Goal: Task Accomplishment & Management: Use online tool/utility

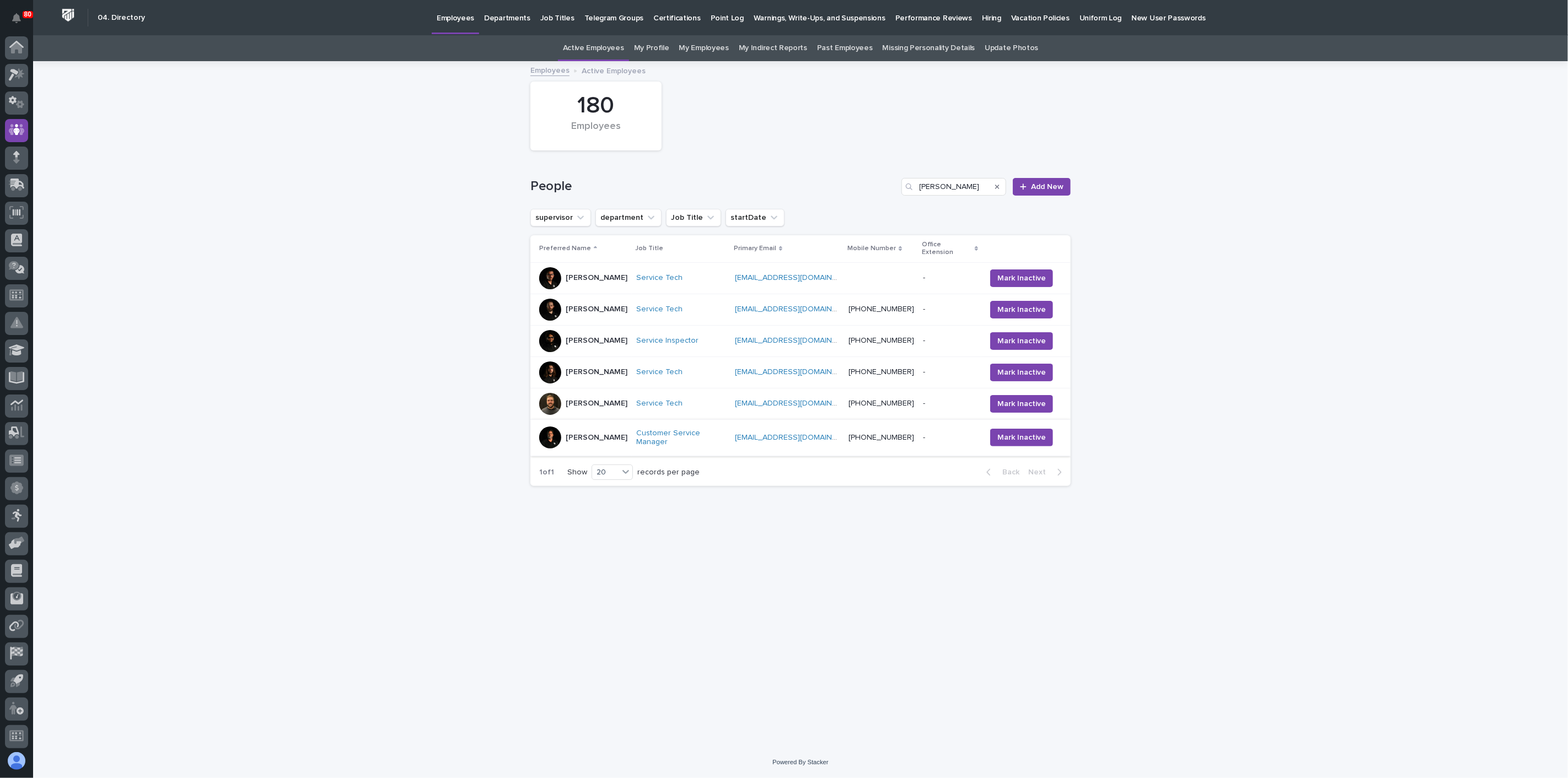
scroll to position [3, 0]
type input "[PERSON_NAME]"
click at [19, 185] on icon at bounding box center [15, 184] width 13 height 11
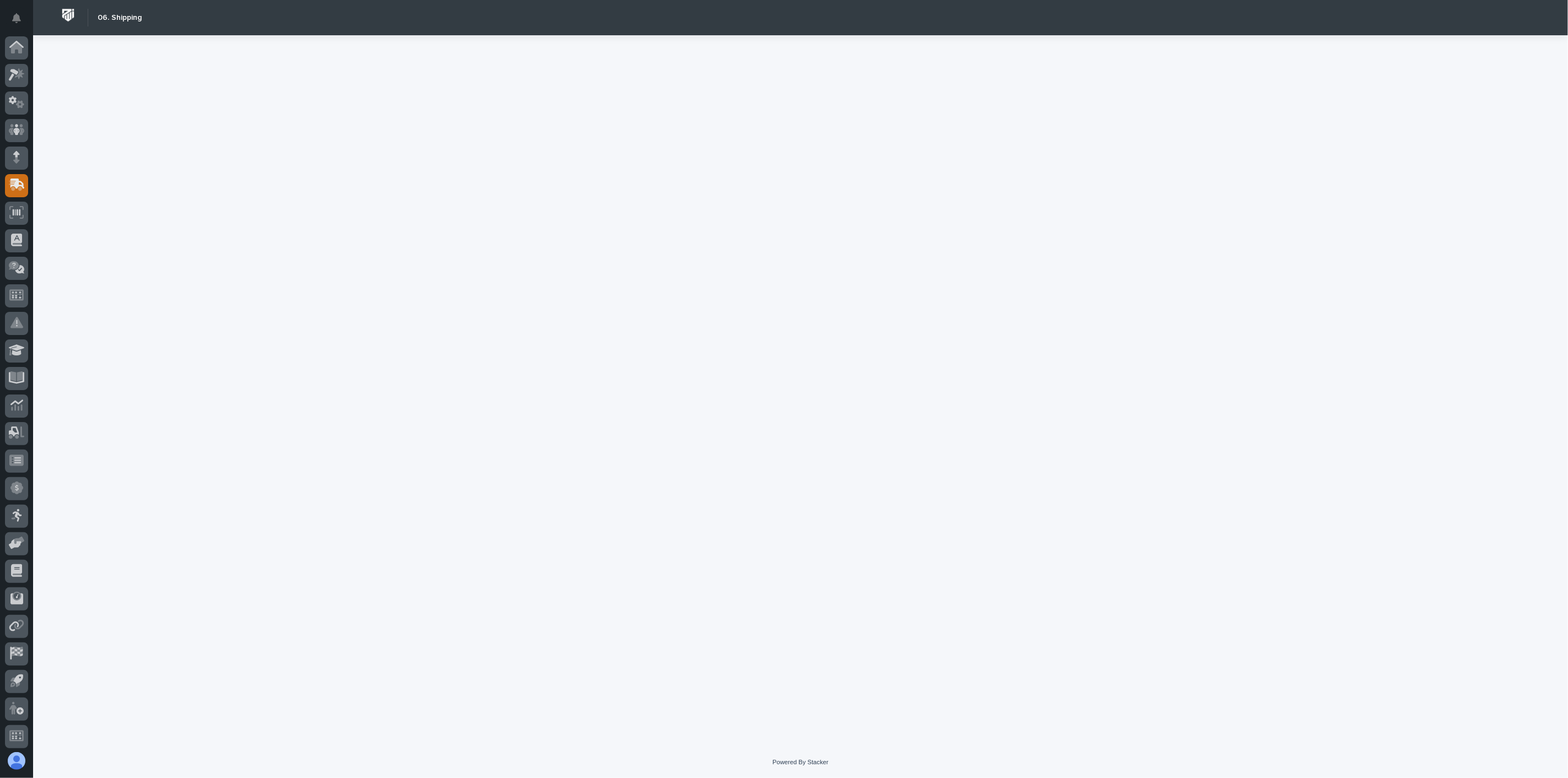
scroll to position [3, 0]
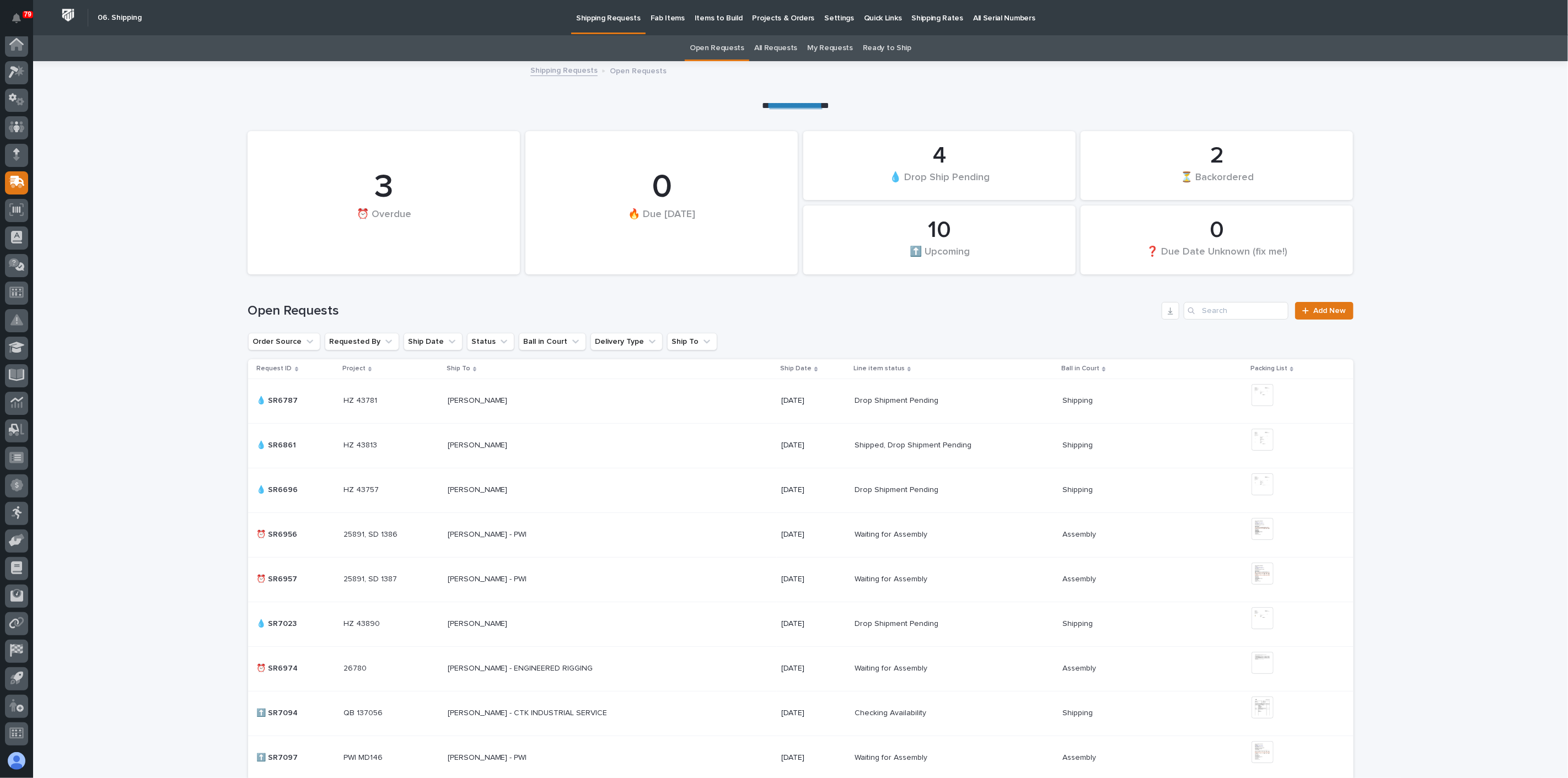
click at [781, 45] on link "All Requests" at bounding box center [776, 48] width 43 height 26
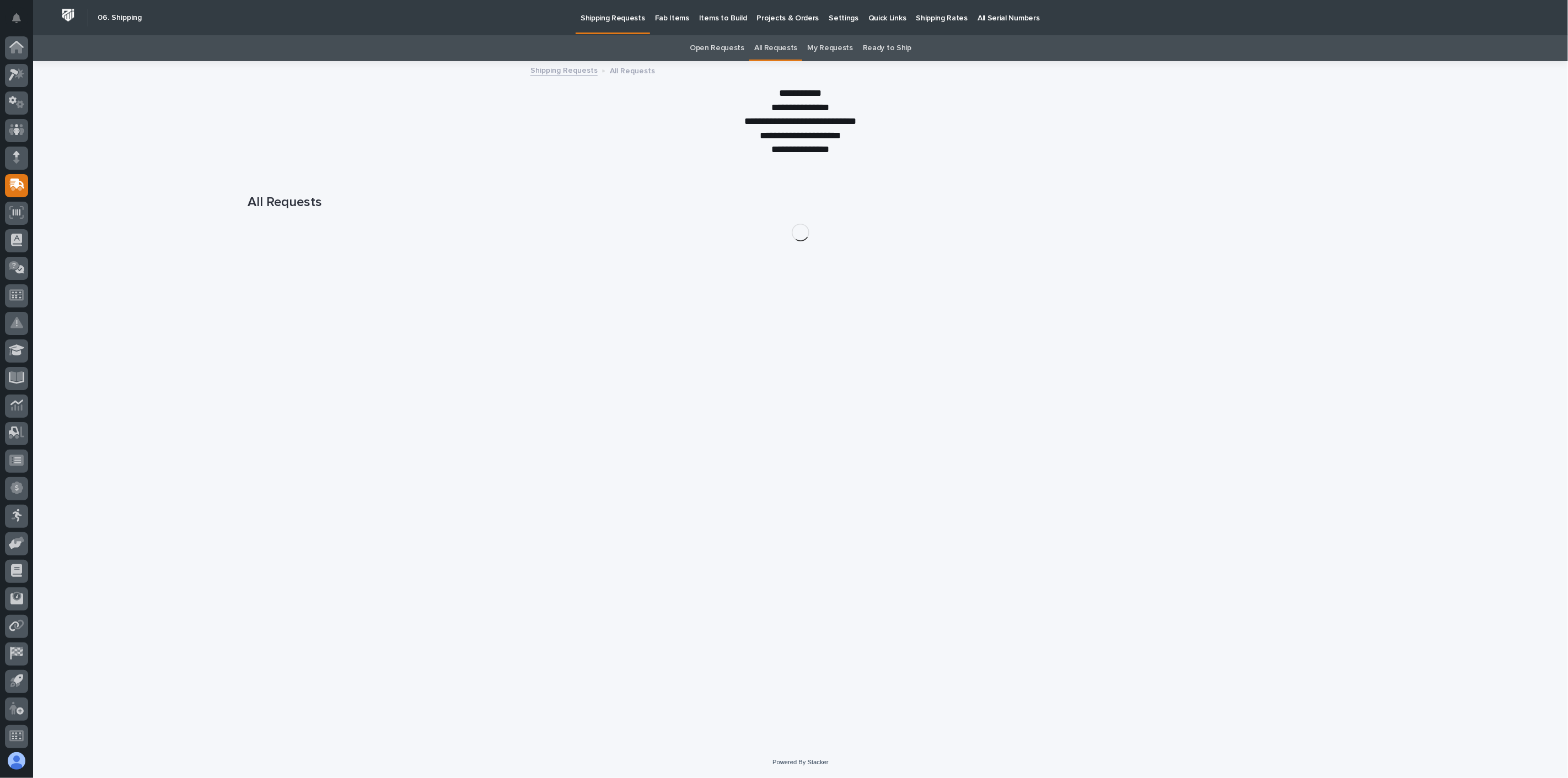
scroll to position [3, 0]
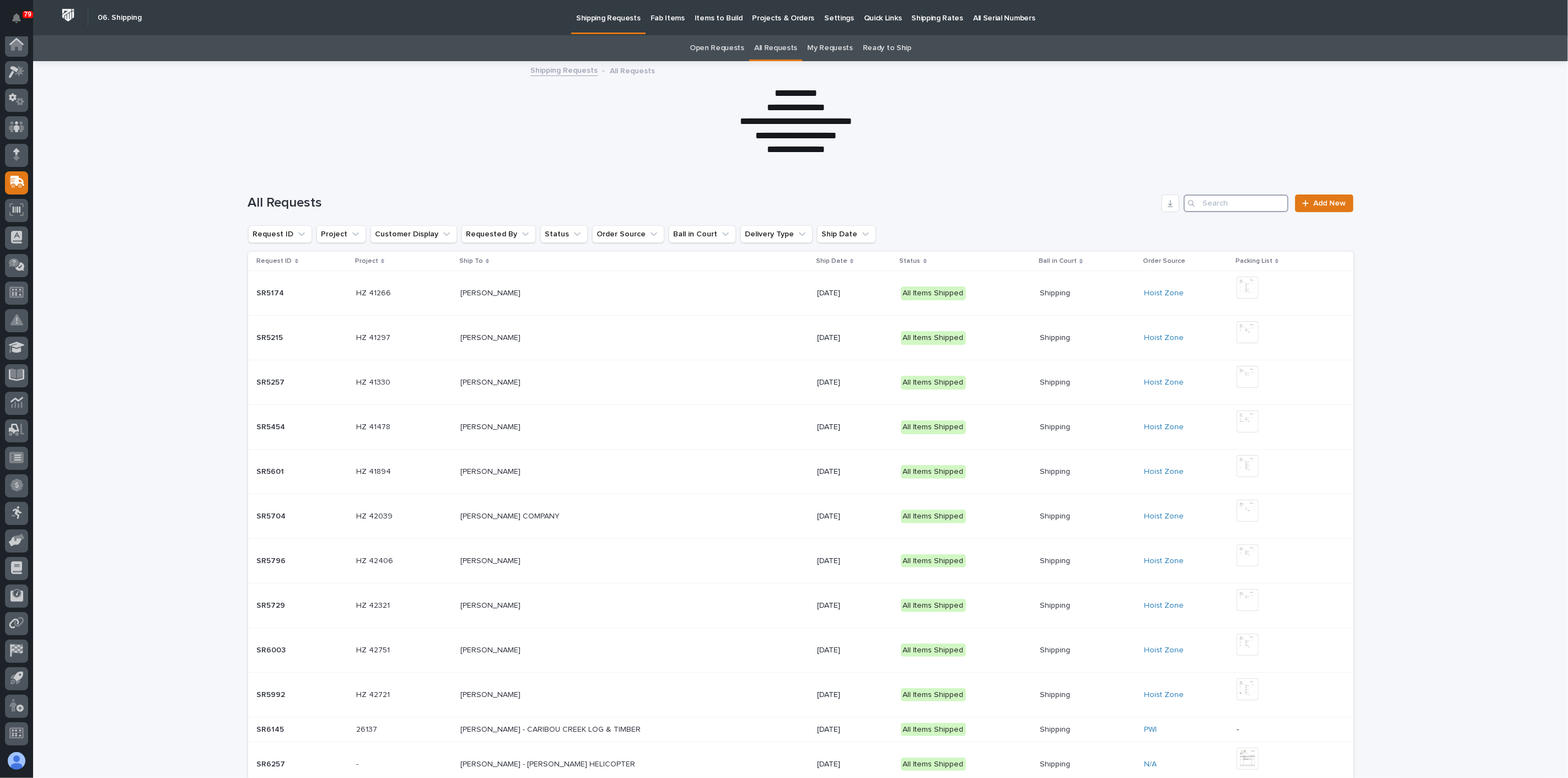
click at [1217, 205] on input "Search" at bounding box center [1236, 204] width 105 height 18
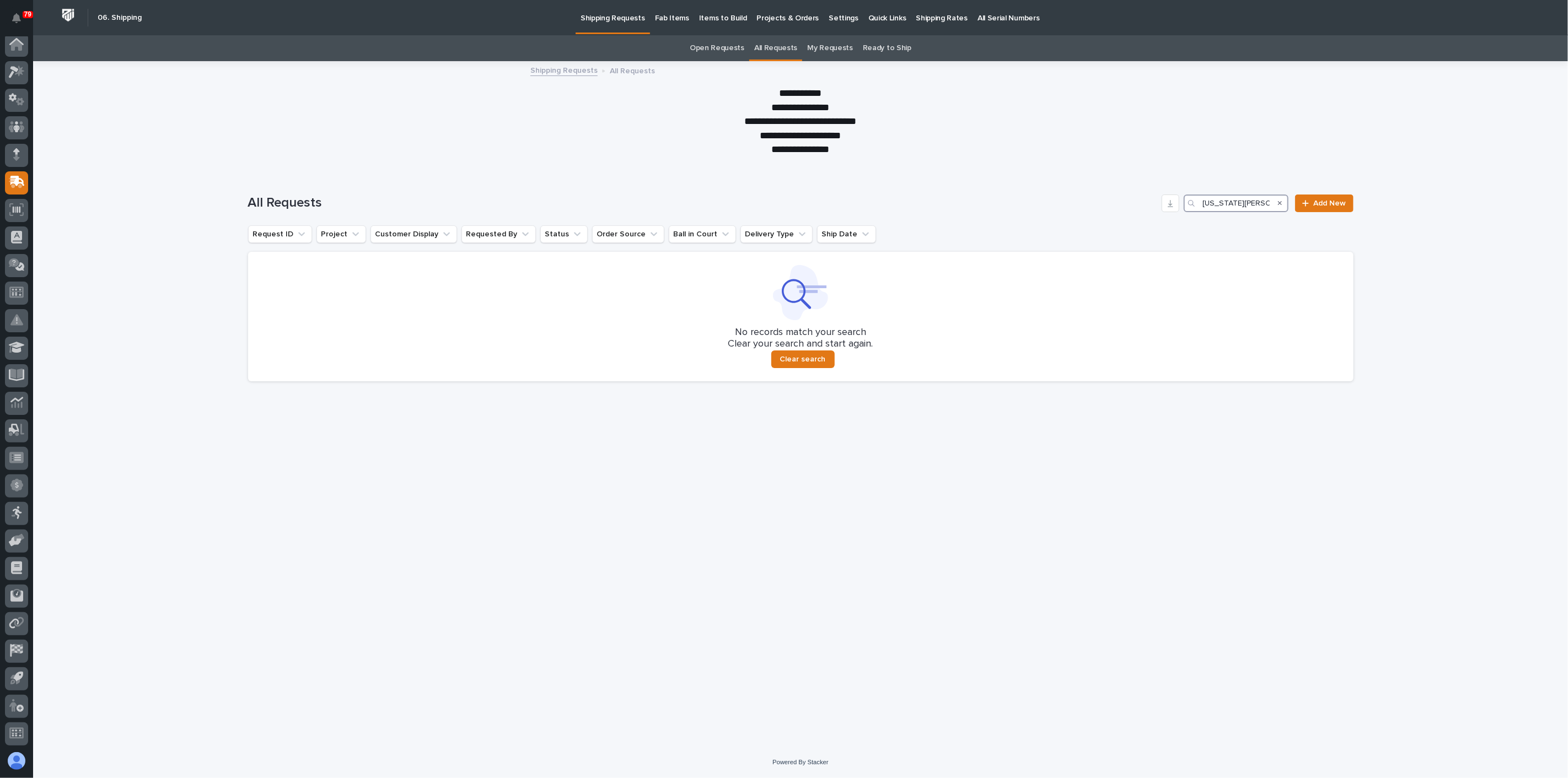
type input "[US_STATE][PERSON_NAME]"
click at [682, 21] on p "Fab Items" at bounding box center [672, 11] width 34 height 23
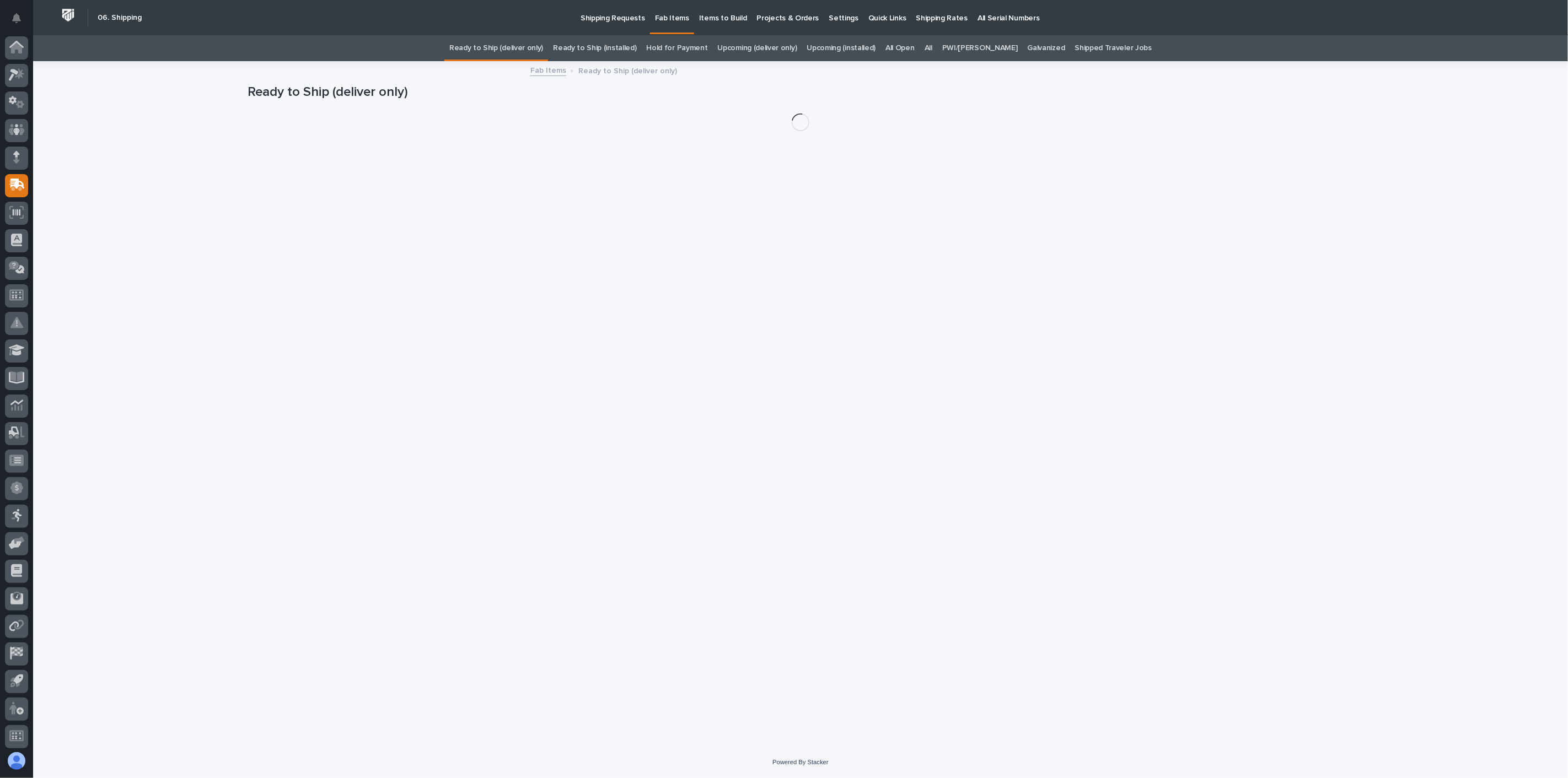
scroll to position [3, 0]
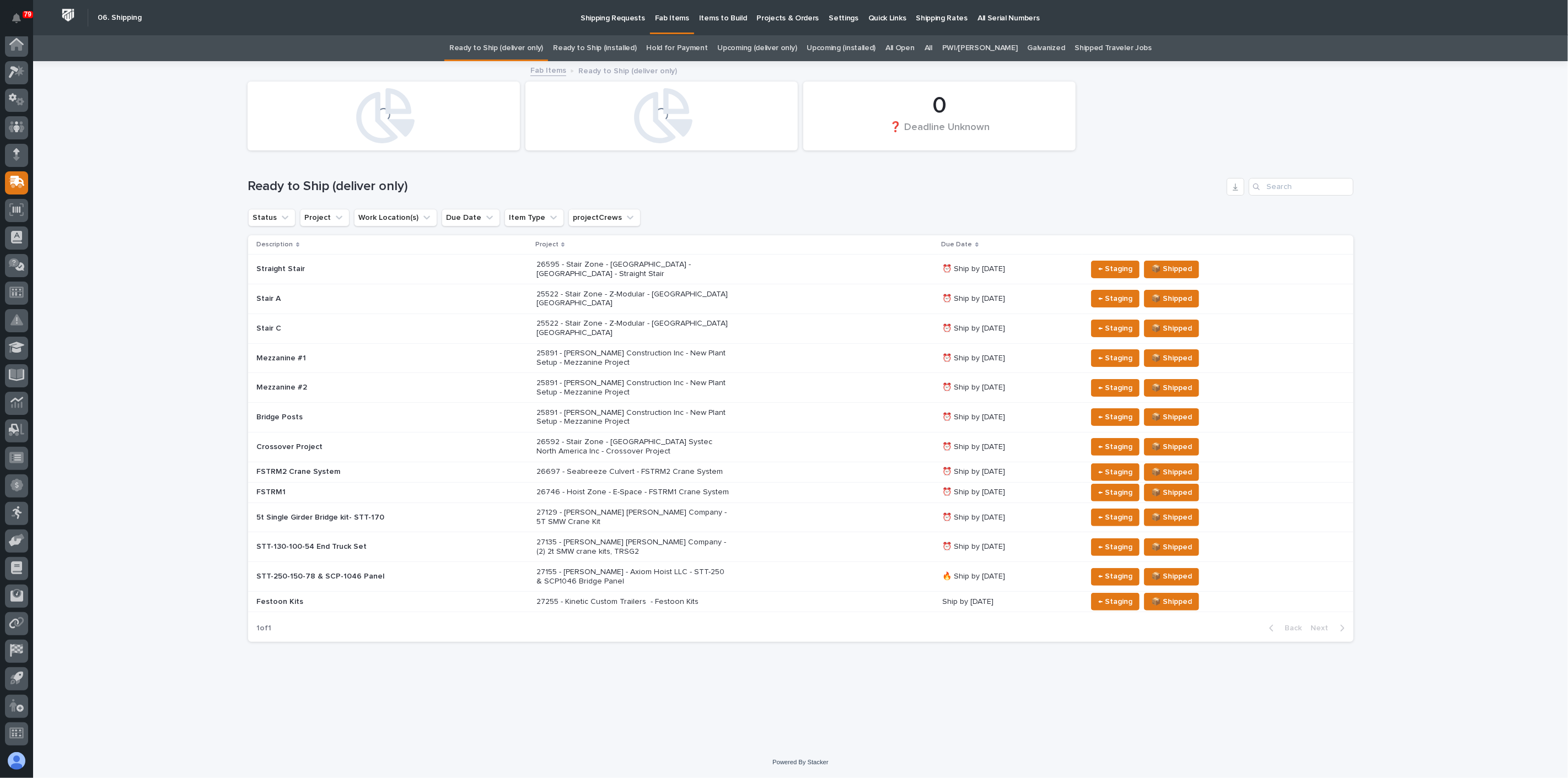
click at [933, 48] on link "All" at bounding box center [928, 48] width 8 height 26
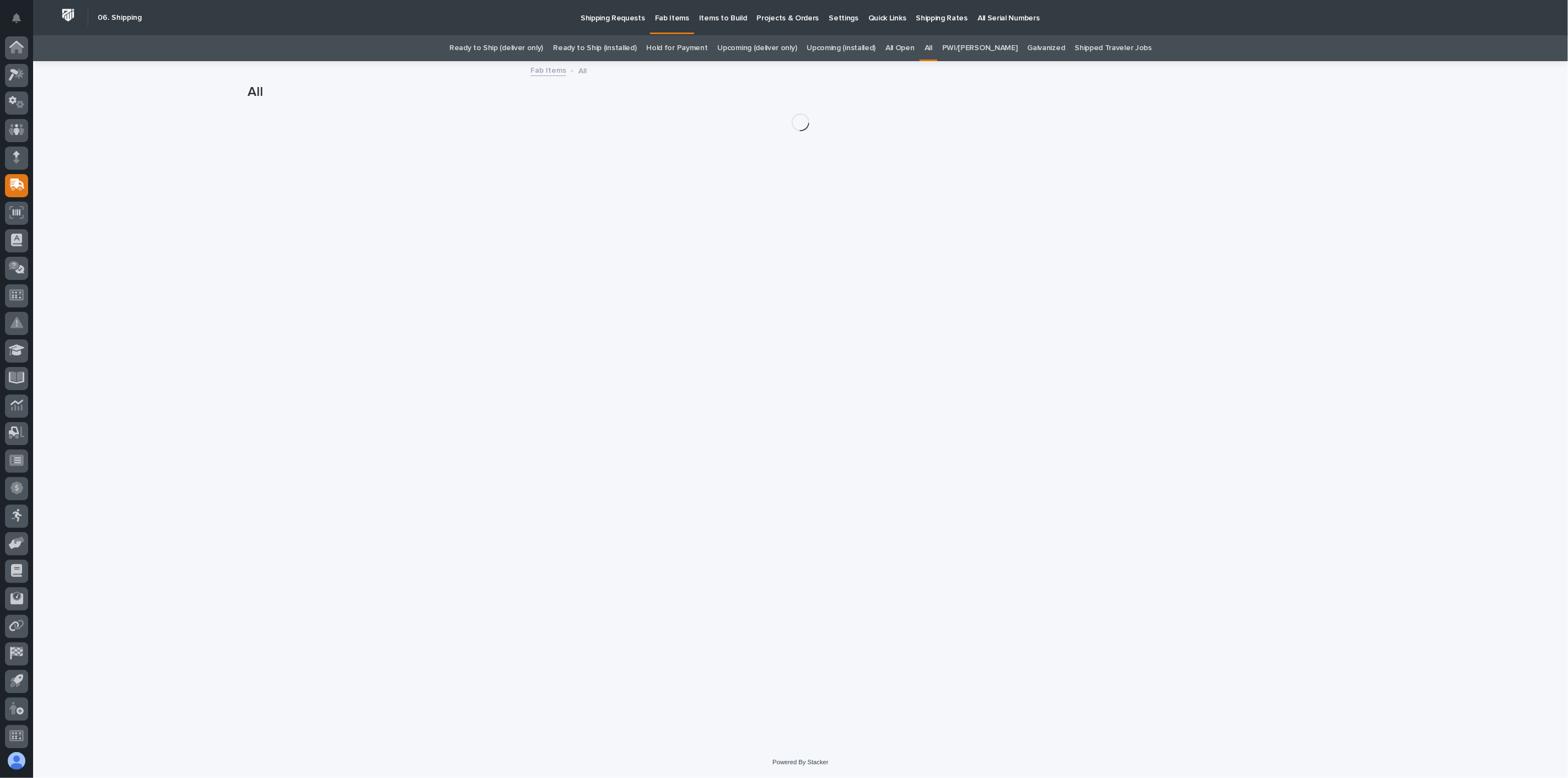
scroll to position [3, 0]
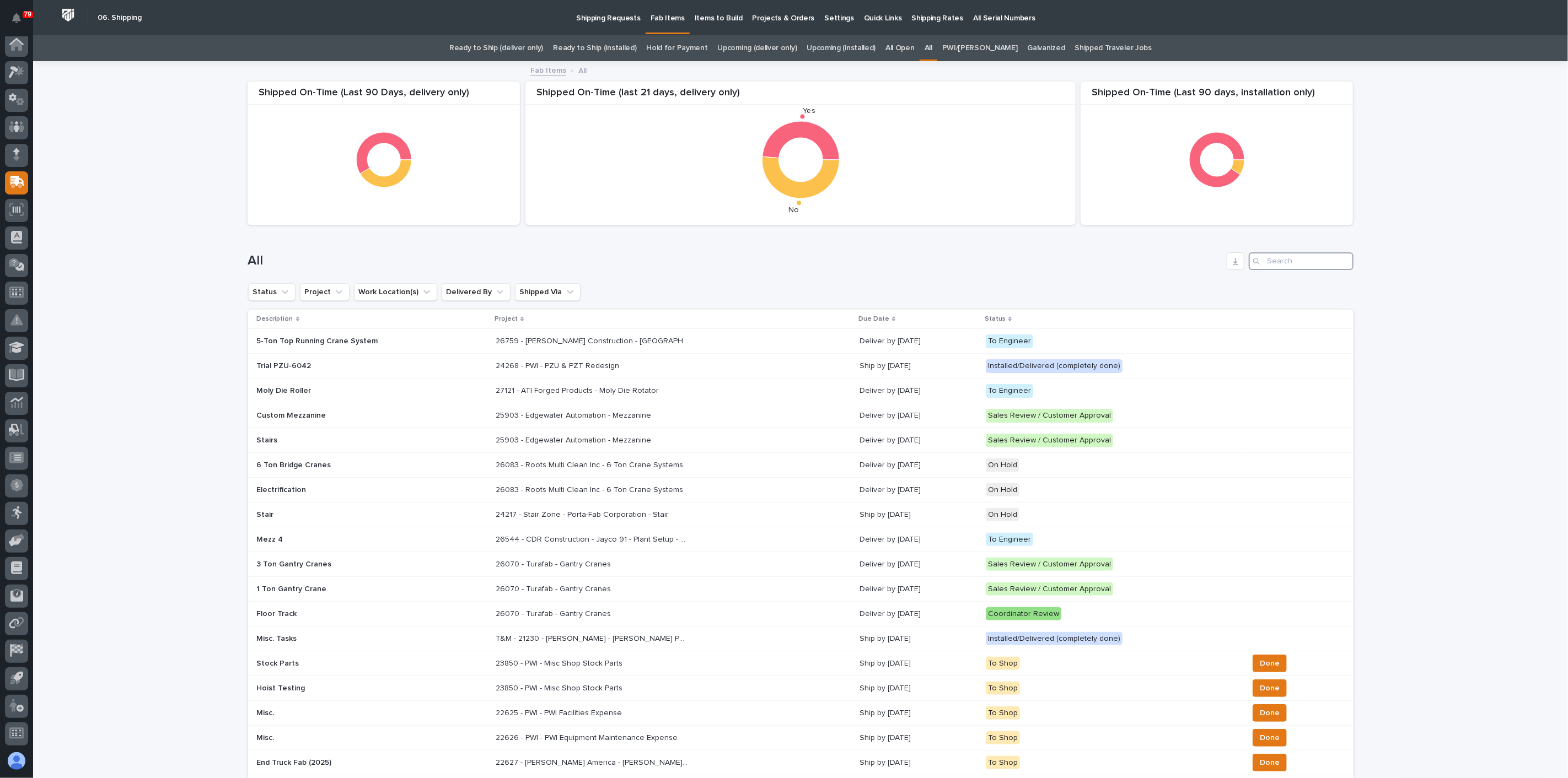
click at [1266, 258] on input "Search" at bounding box center [1301, 262] width 105 height 18
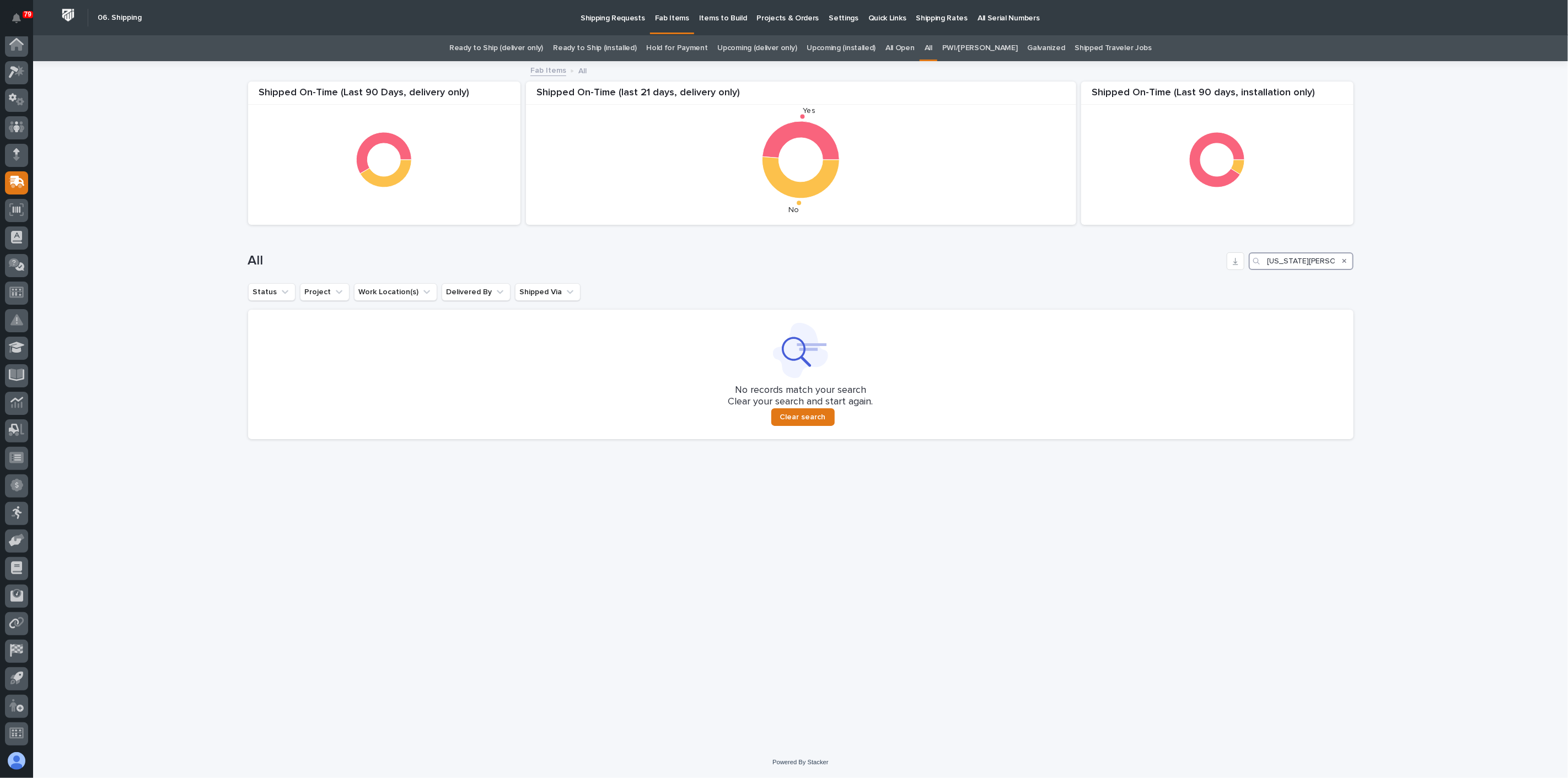
type input "[US_STATE][PERSON_NAME]"
click at [618, 21] on p "Shipping Requests" at bounding box center [613, 11] width 64 height 23
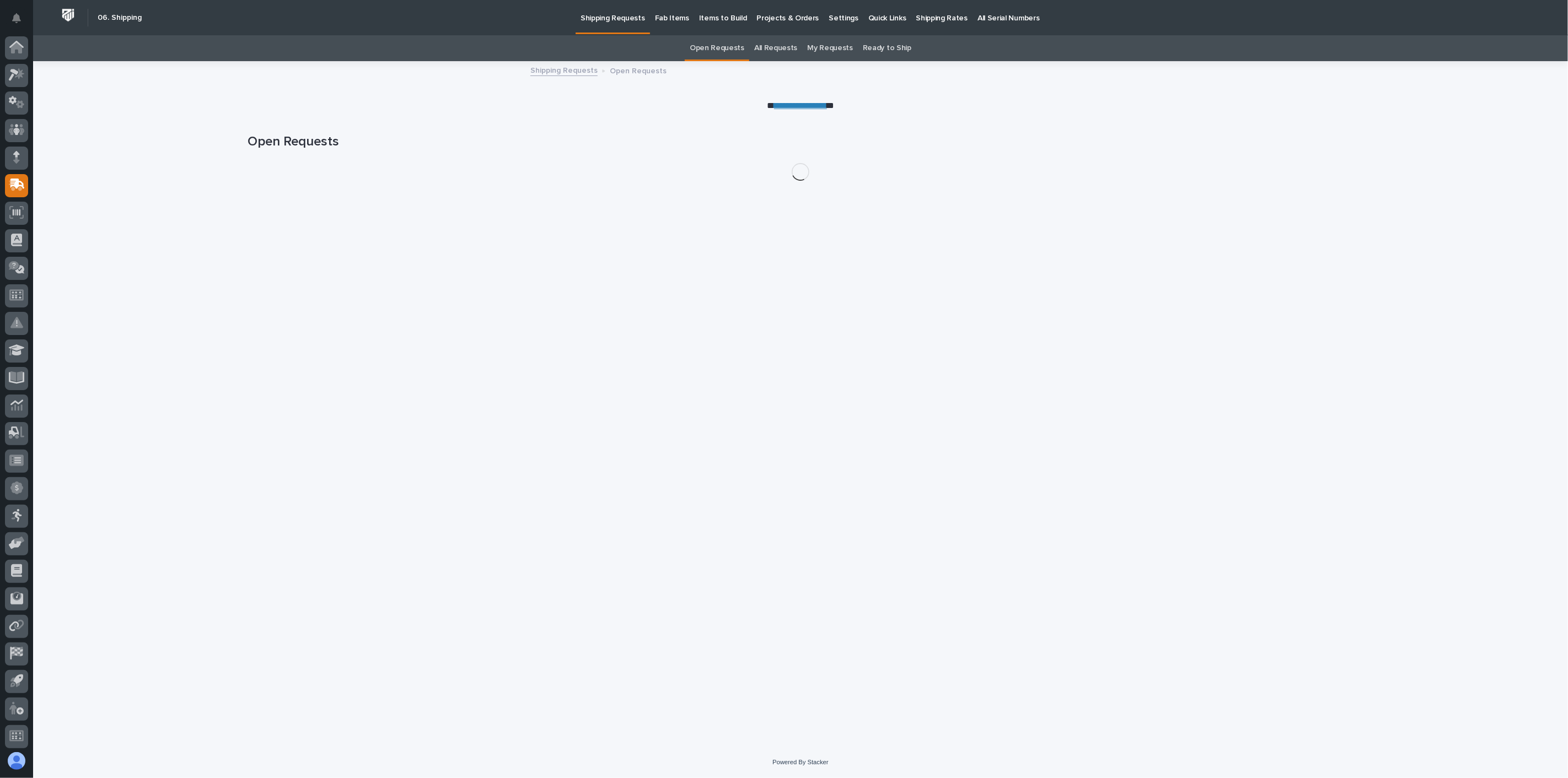
scroll to position [3, 0]
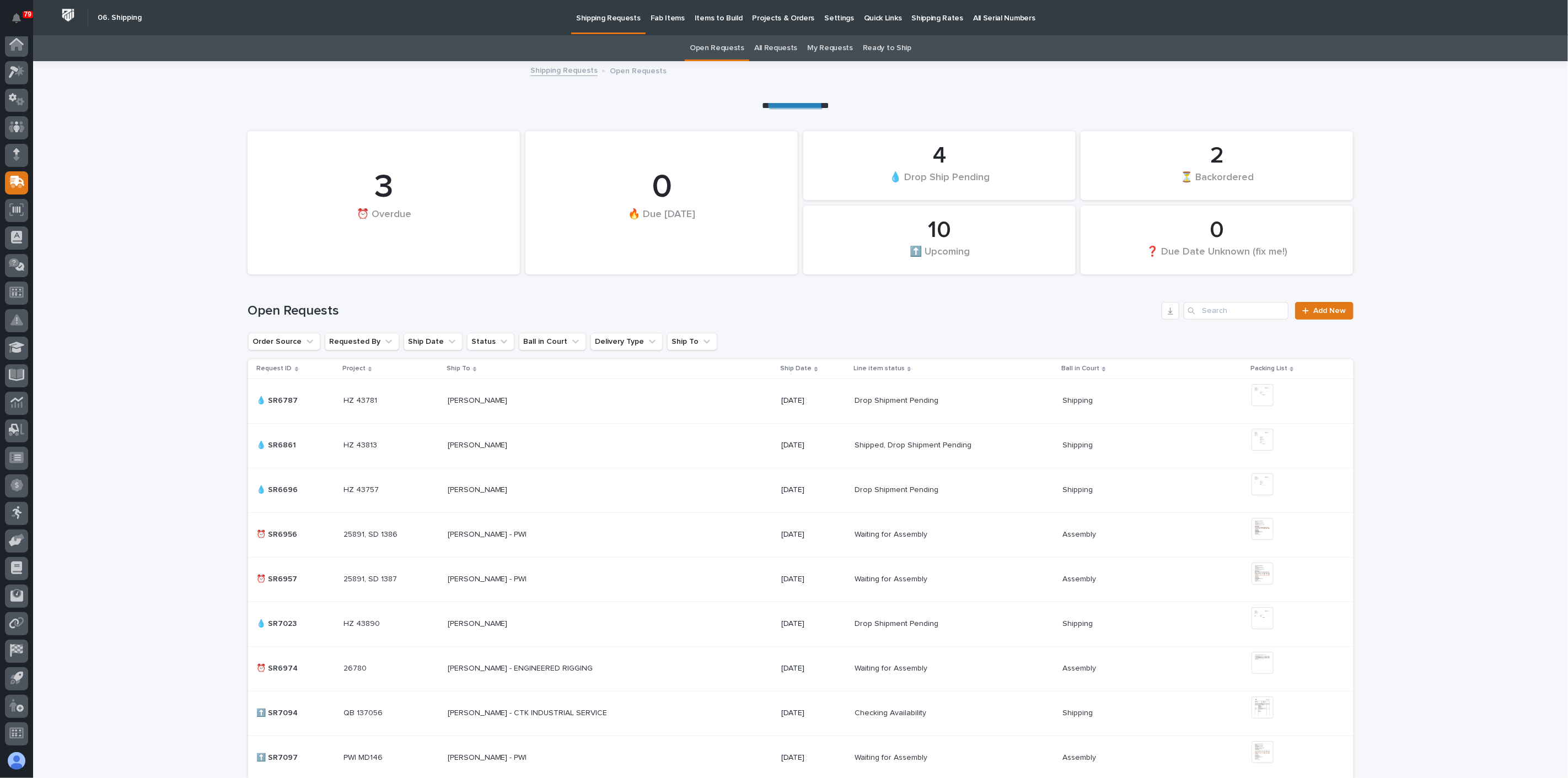
click at [781, 48] on link "All Requests" at bounding box center [776, 48] width 43 height 26
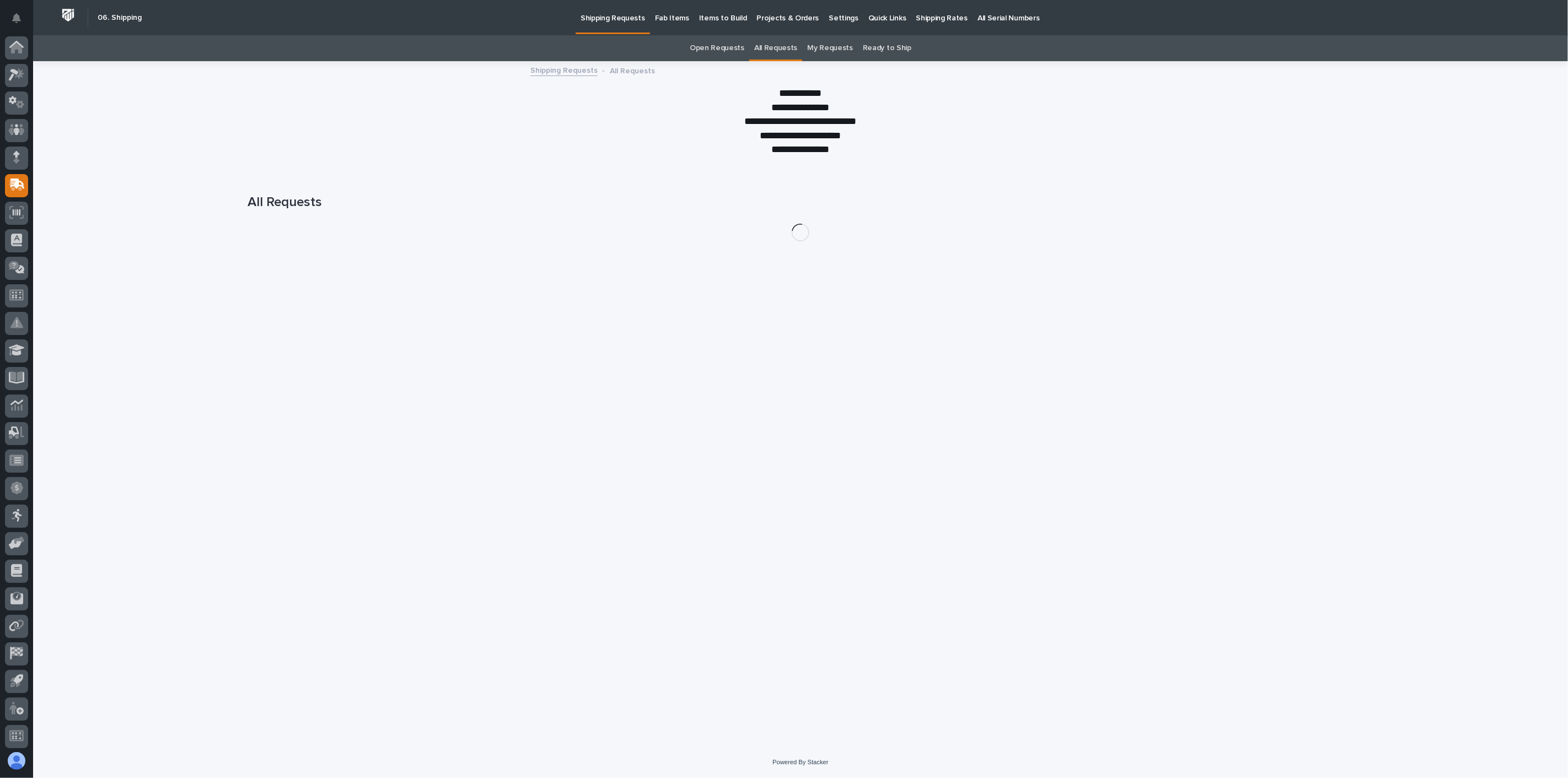
scroll to position [3, 0]
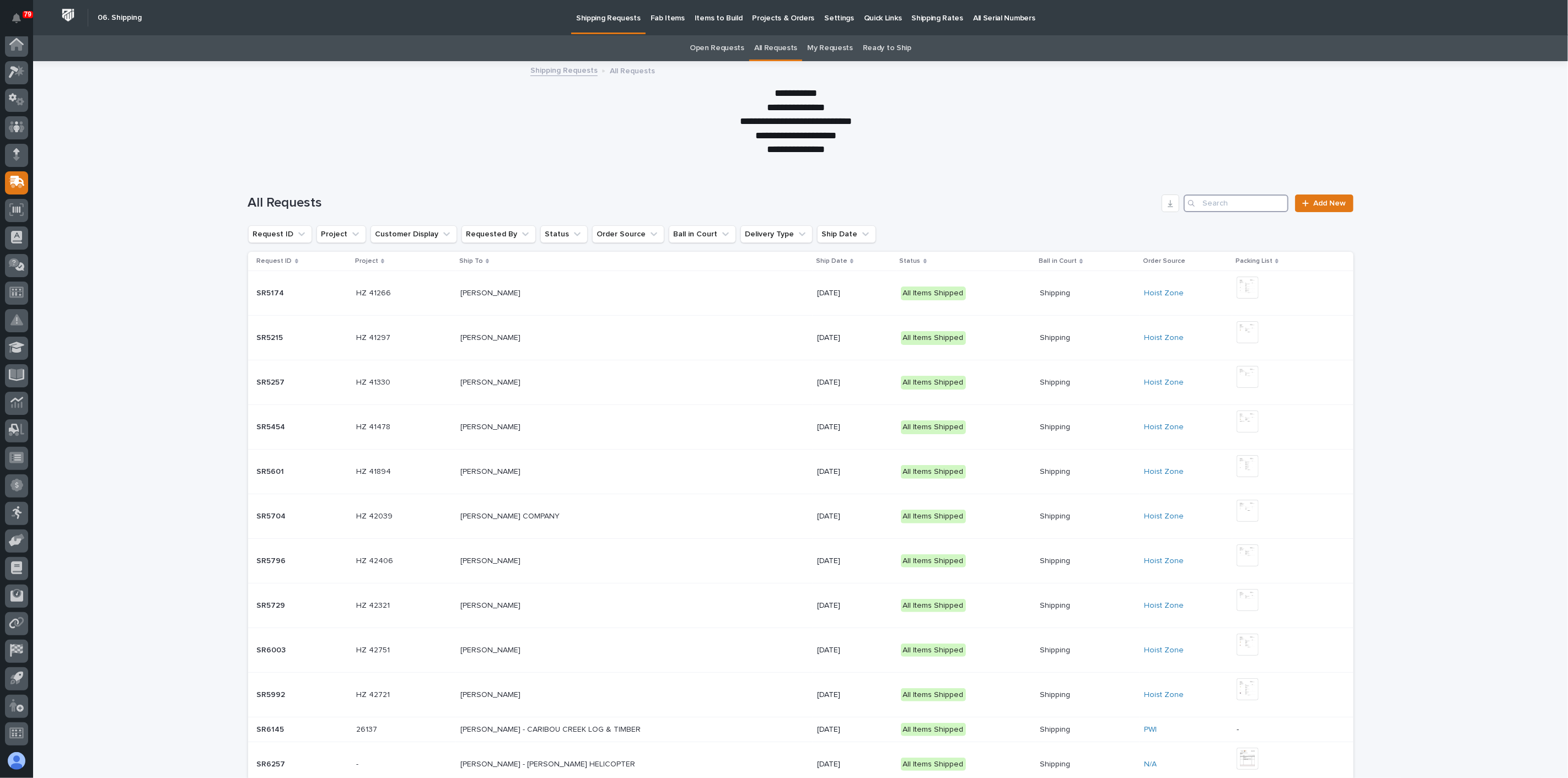
click at [1243, 201] on input "Search" at bounding box center [1236, 204] width 105 height 18
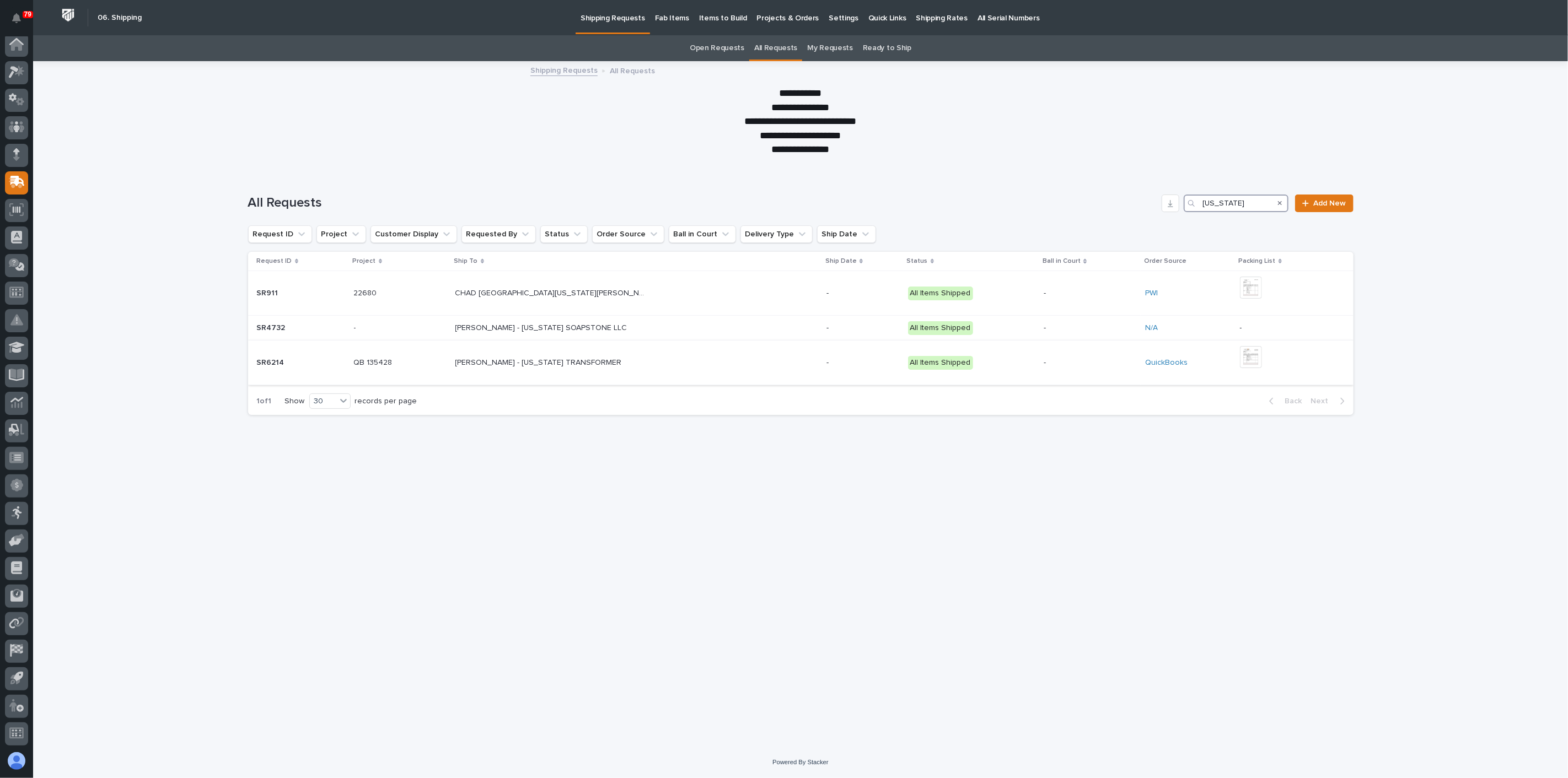
type input "[US_STATE]"
click at [610, 364] on p "[PERSON_NAME] - [US_STATE] TRANSFORMER" at bounding box center [539, 361] width 168 height 11
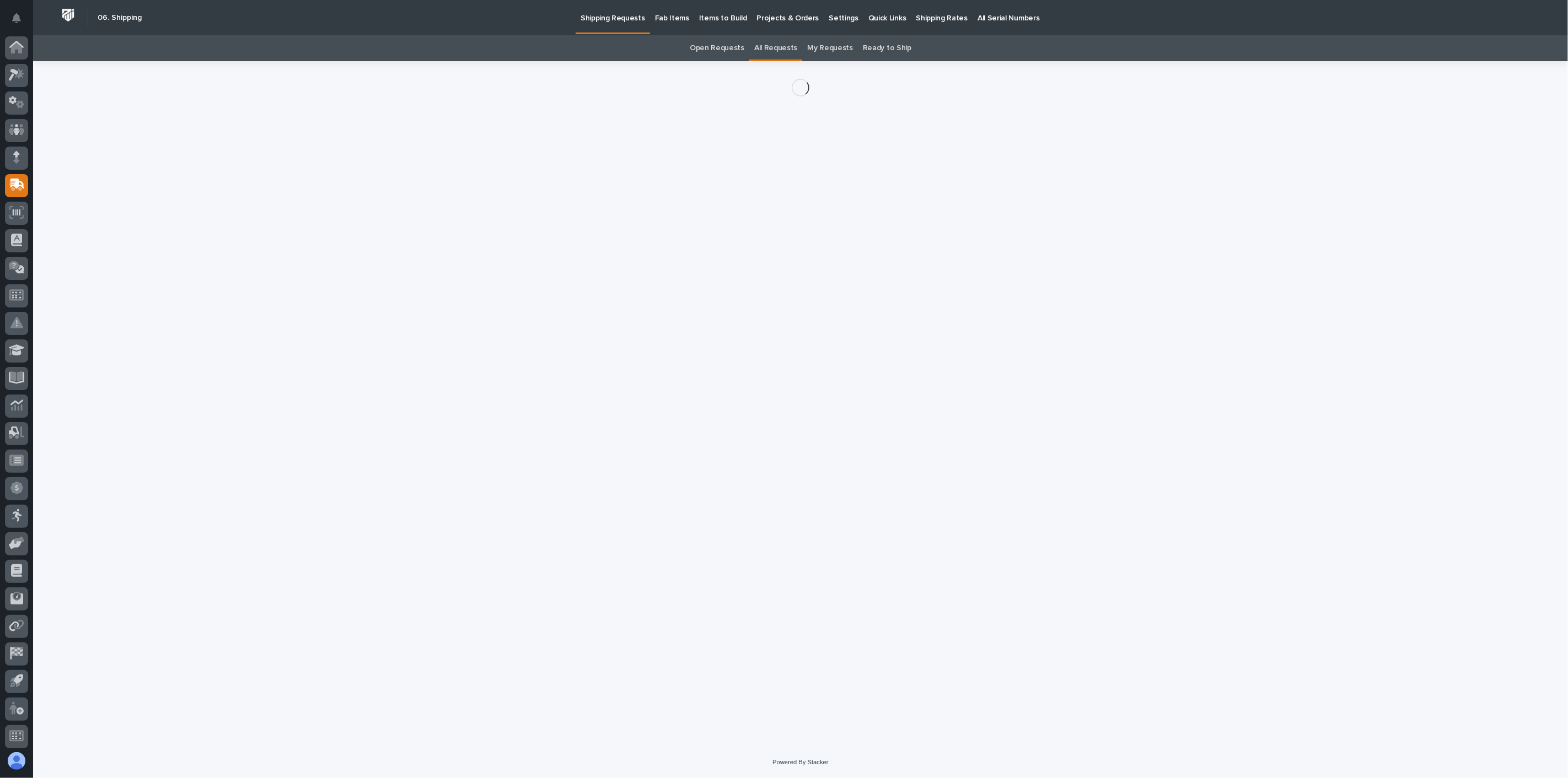
scroll to position [3, 0]
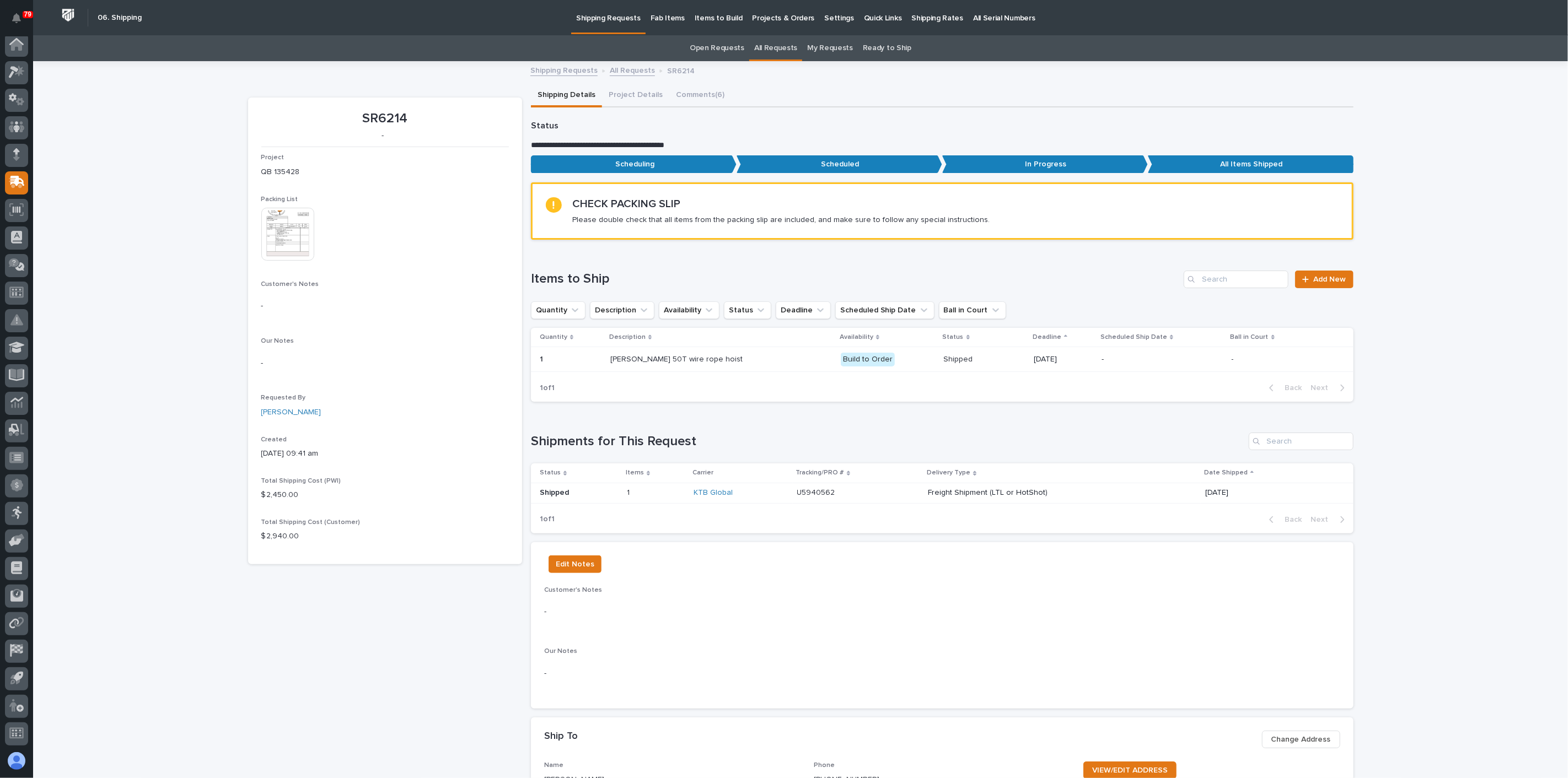
click at [291, 229] on img at bounding box center [288, 234] width 53 height 53
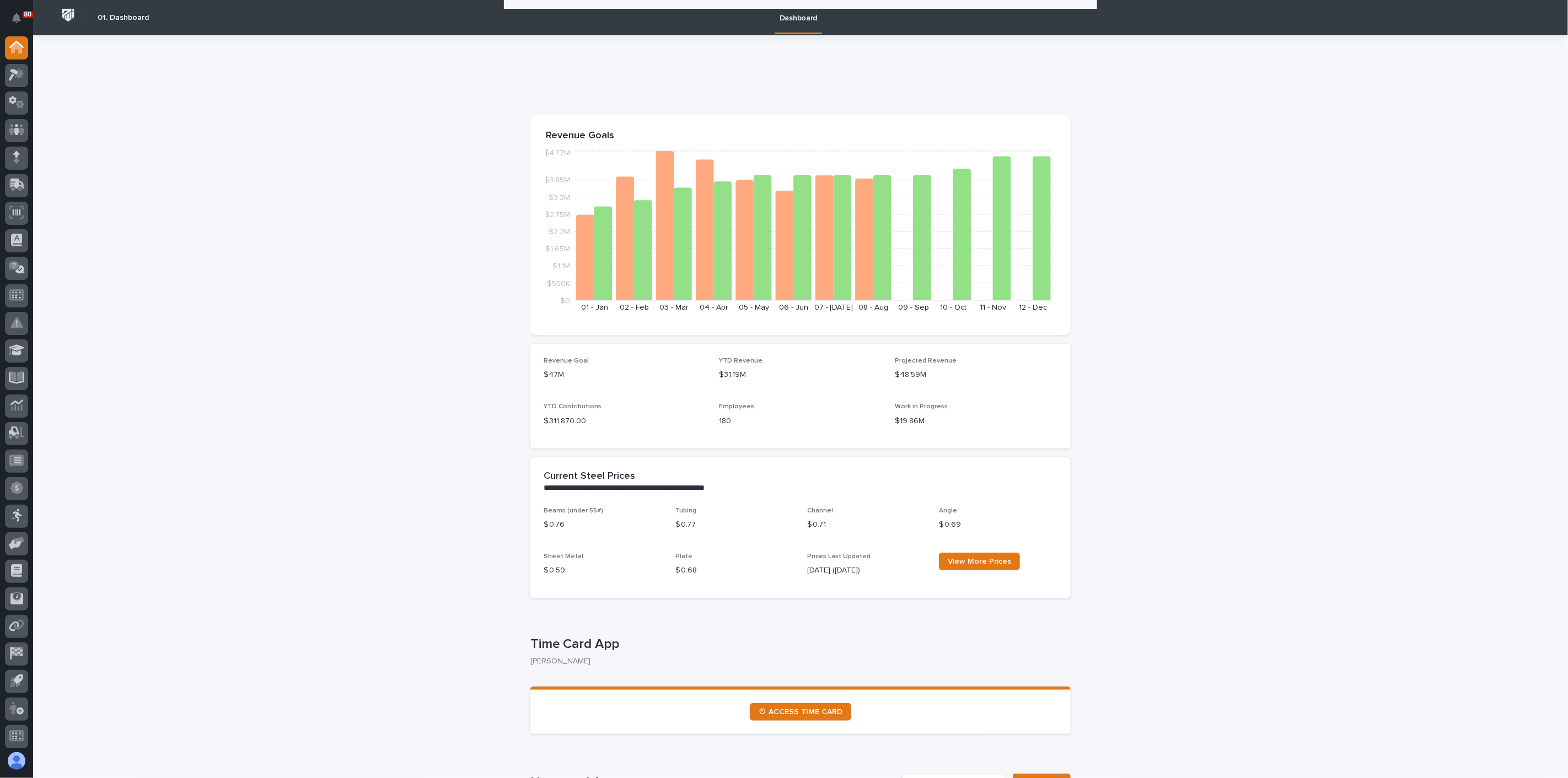
scroll to position [735, 0]
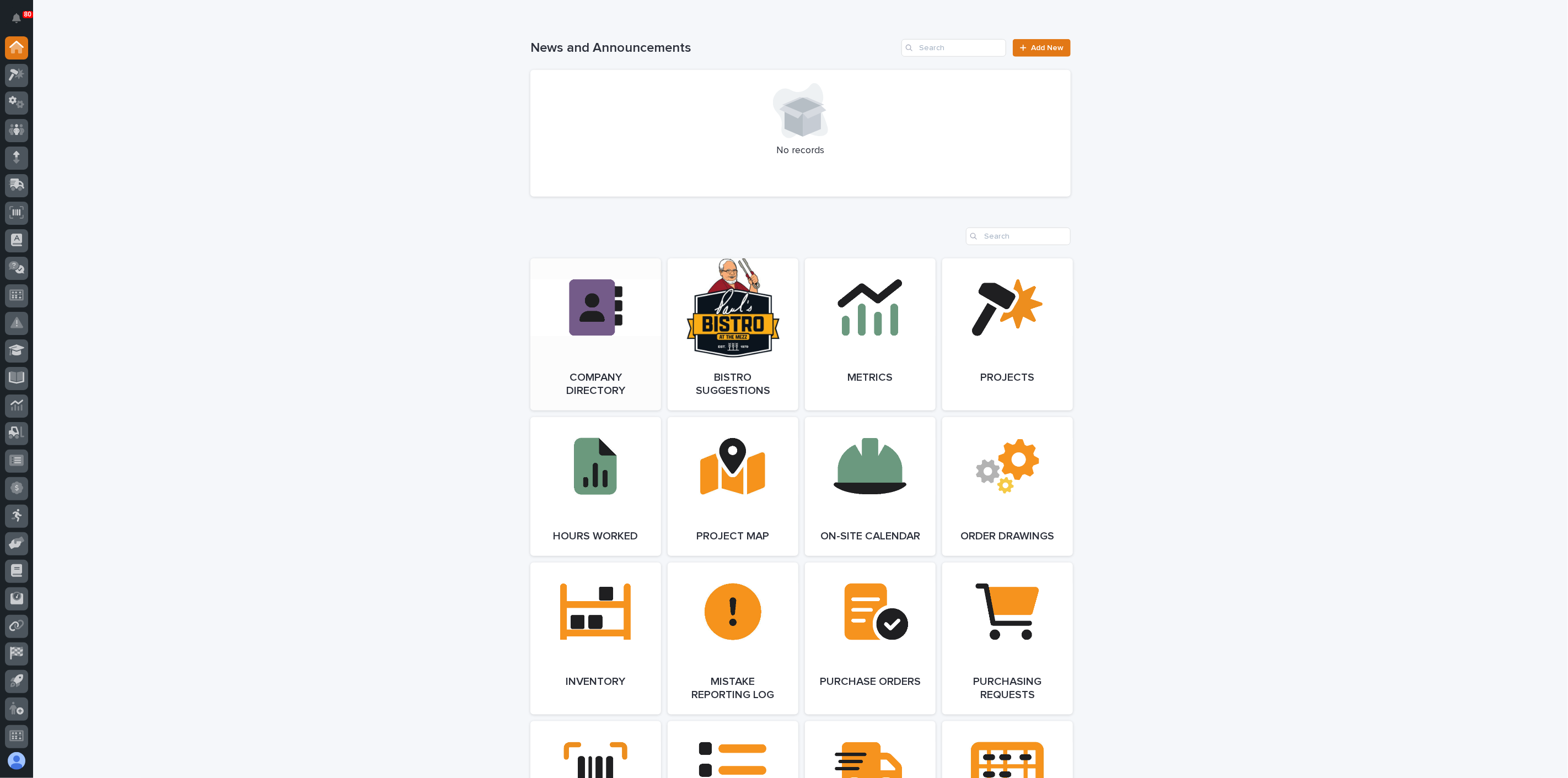
click at [593, 353] on link "Open Link" at bounding box center [596, 334] width 130 height 152
click at [19, 184] on icon at bounding box center [17, 185] width 16 height 12
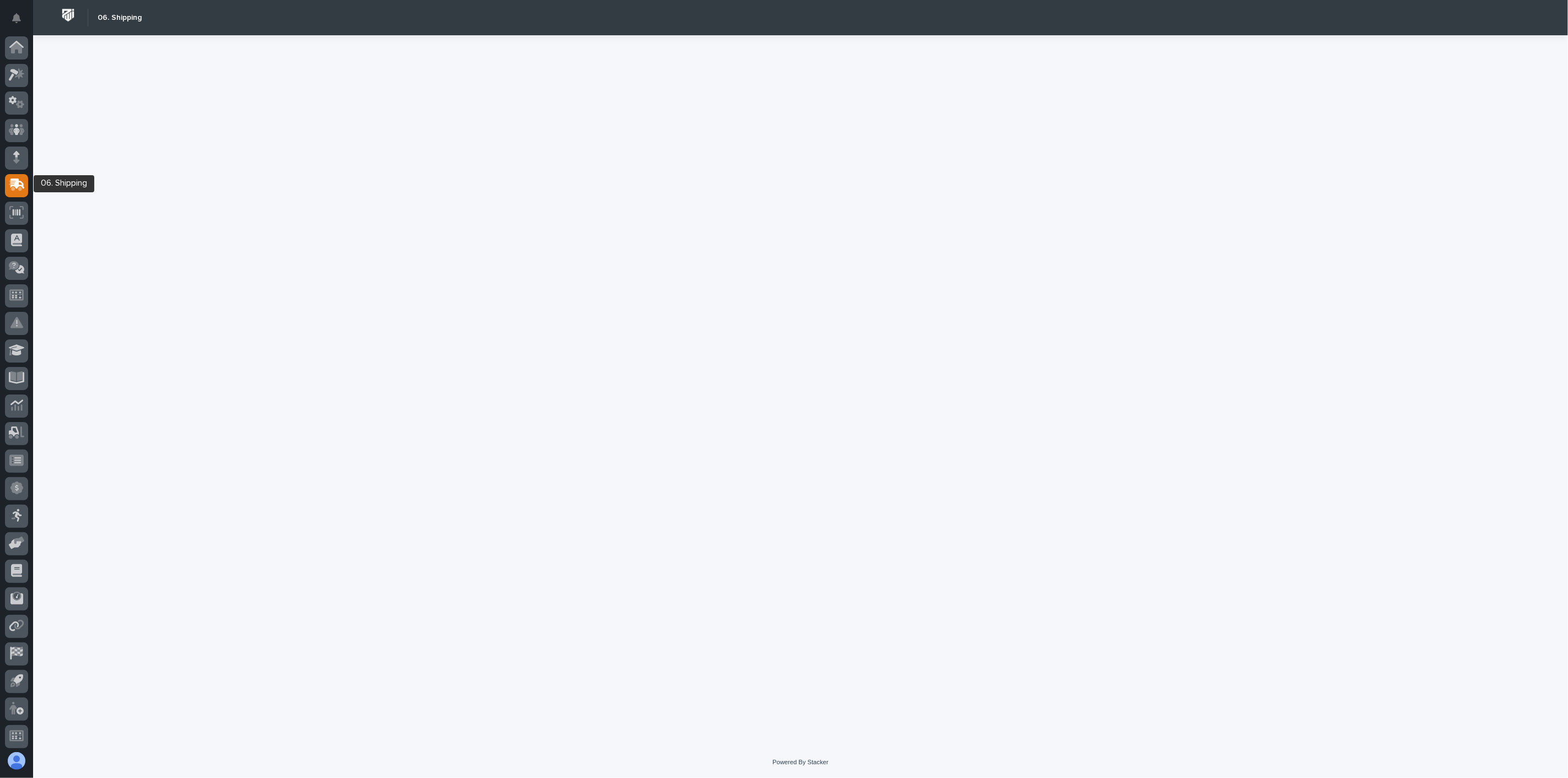
scroll to position [3, 0]
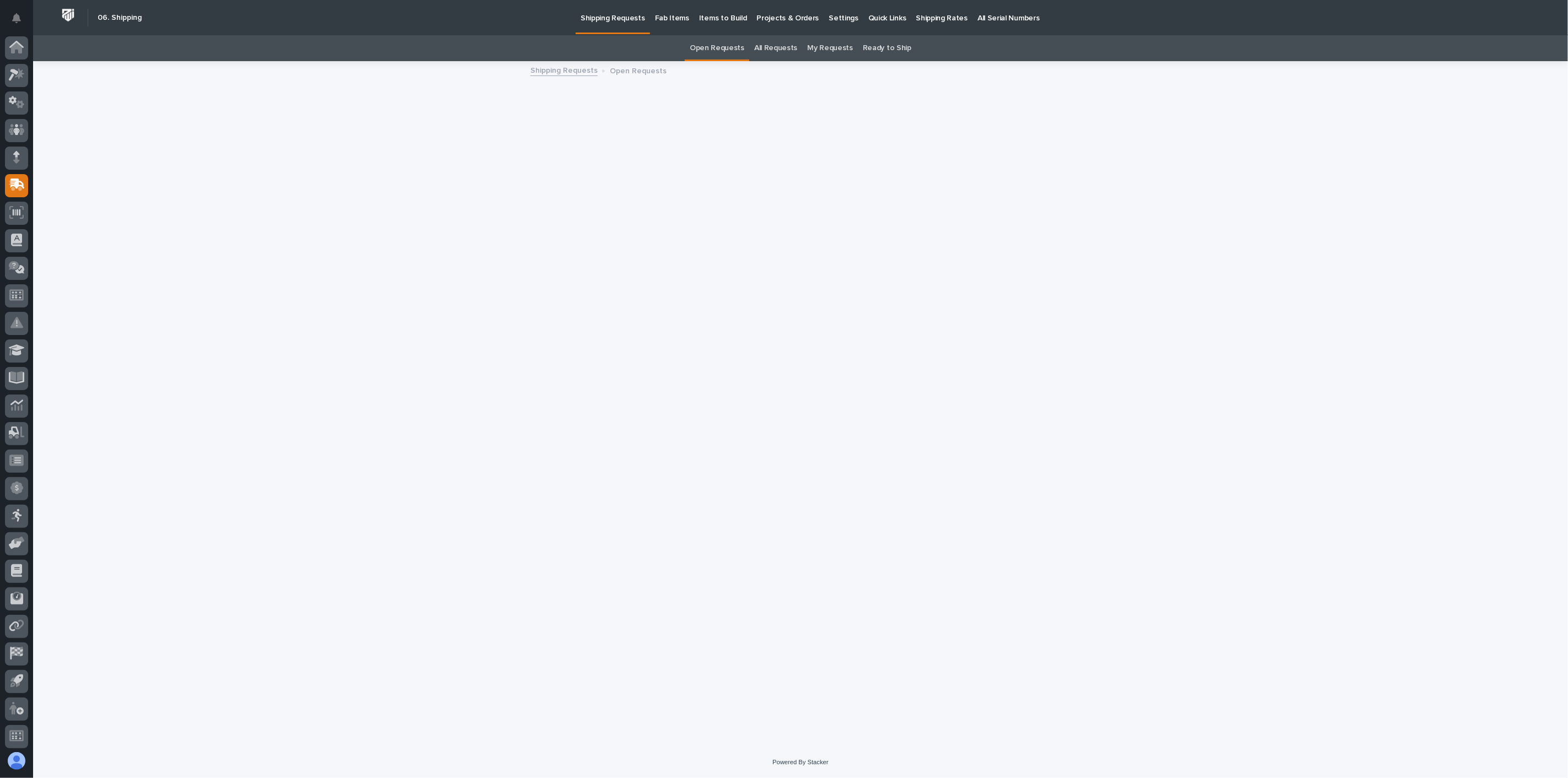
scroll to position [3, 0]
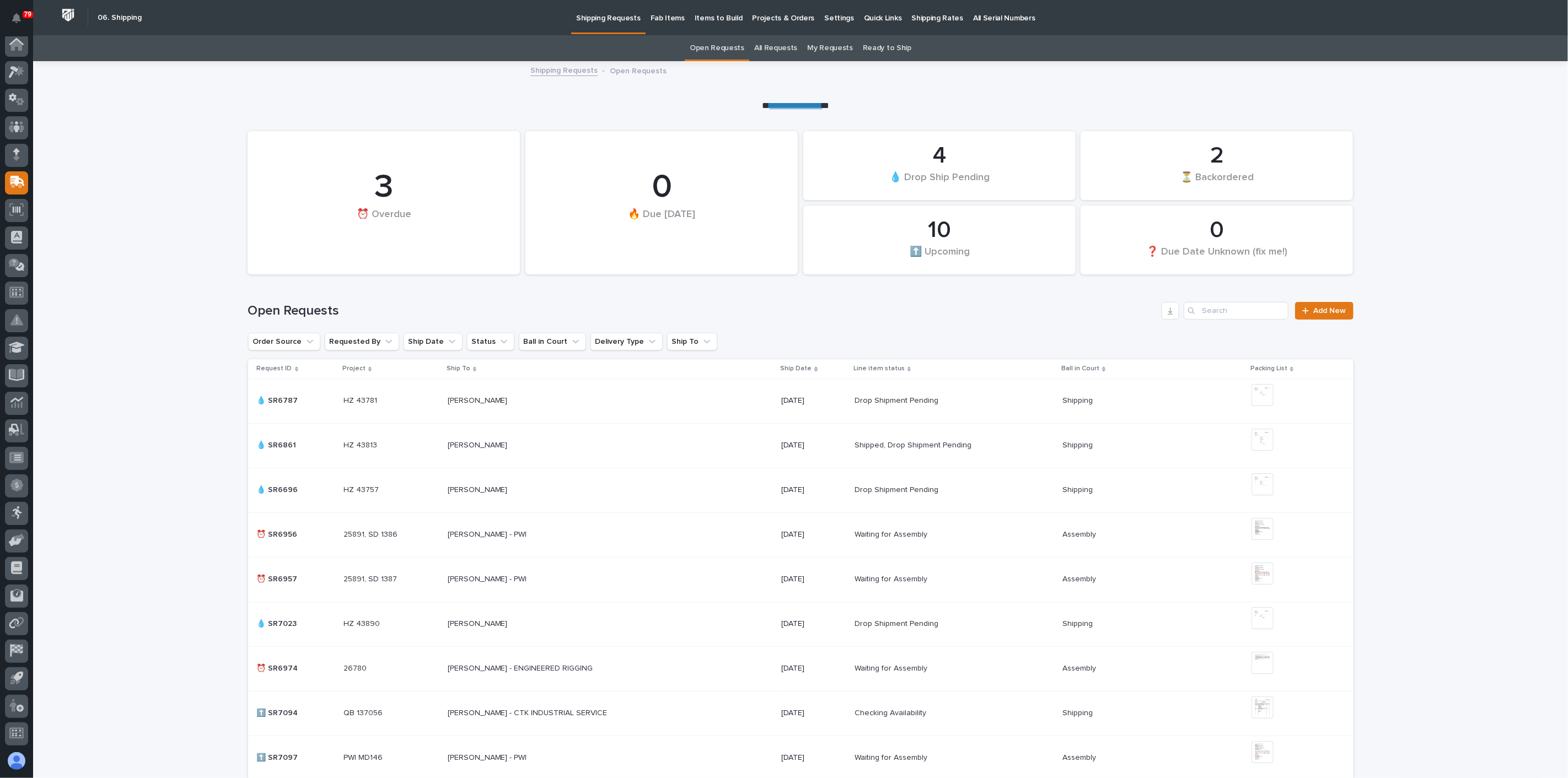
click at [774, 48] on link "All Requests" at bounding box center [776, 48] width 43 height 26
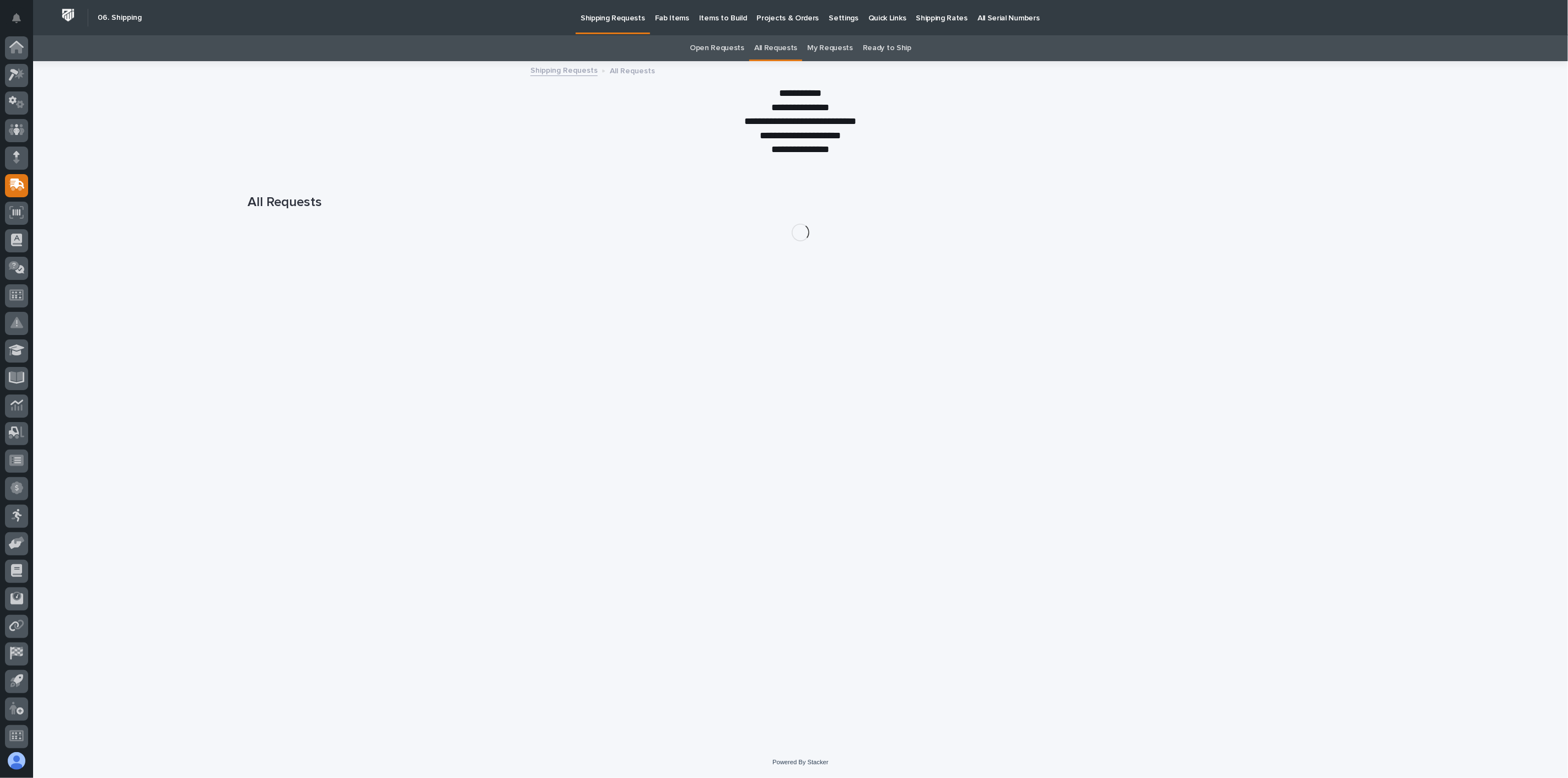
scroll to position [3, 0]
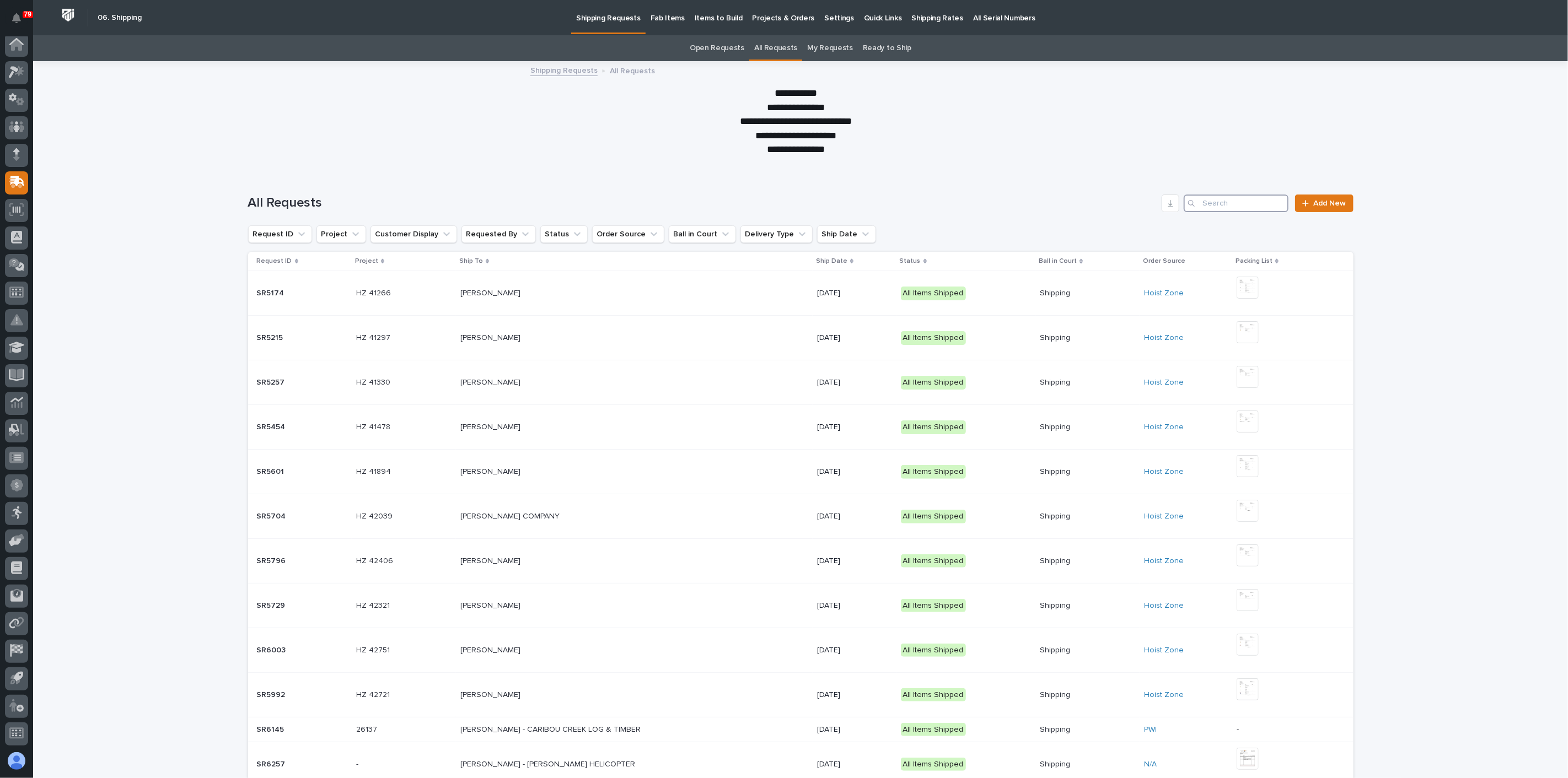
click at [1249, 210] on div "All Requests Add New" at bounding box center [801, 199] width 1105 height 53
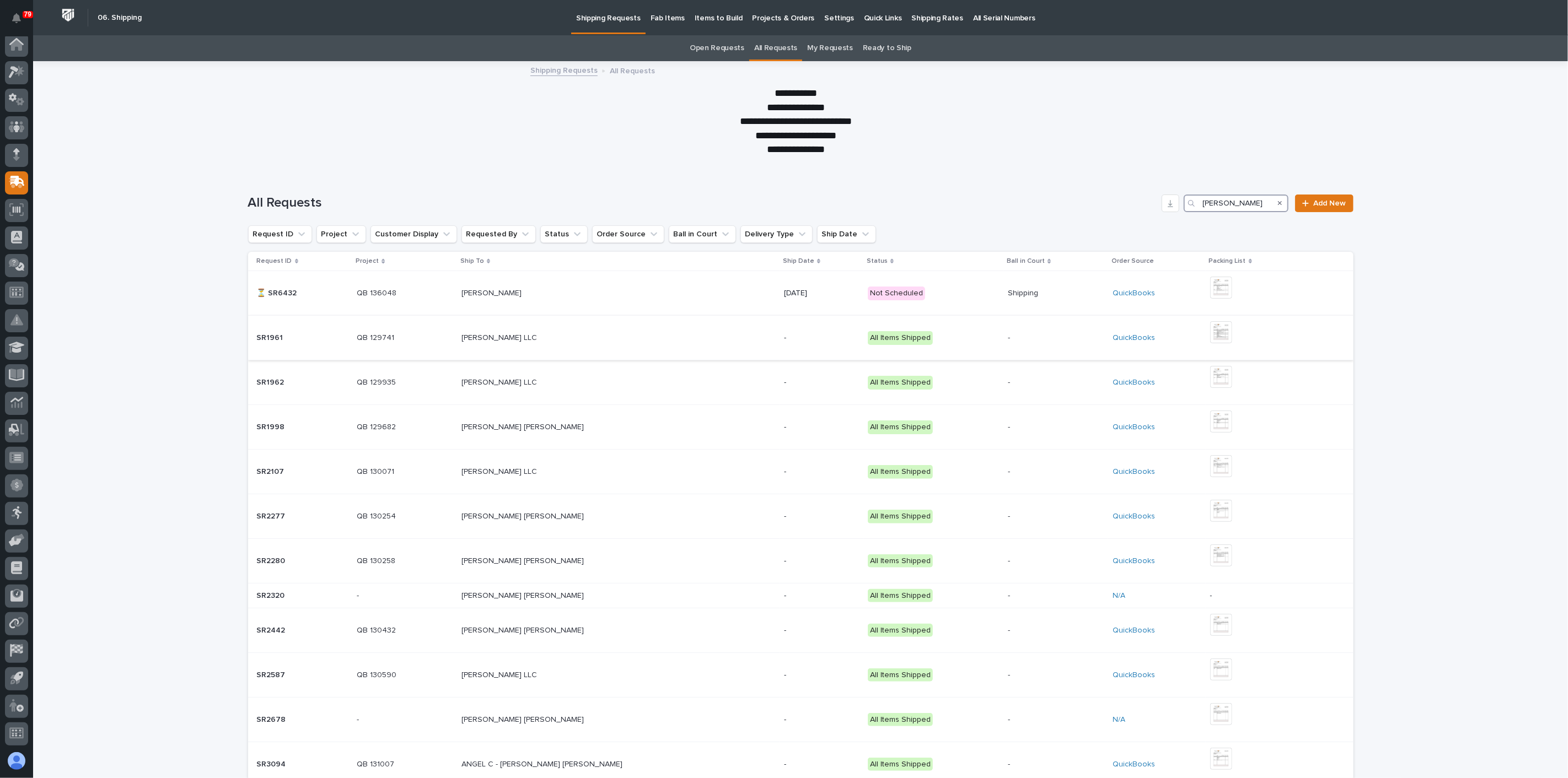
type input "deshazo"
click at [598, 344] on div "ANGEL CRESPO - DESHAZO LLC ANGEL CRESPO - DESHAZO LLC" at bounding box center [619, 337] width 314 height 19
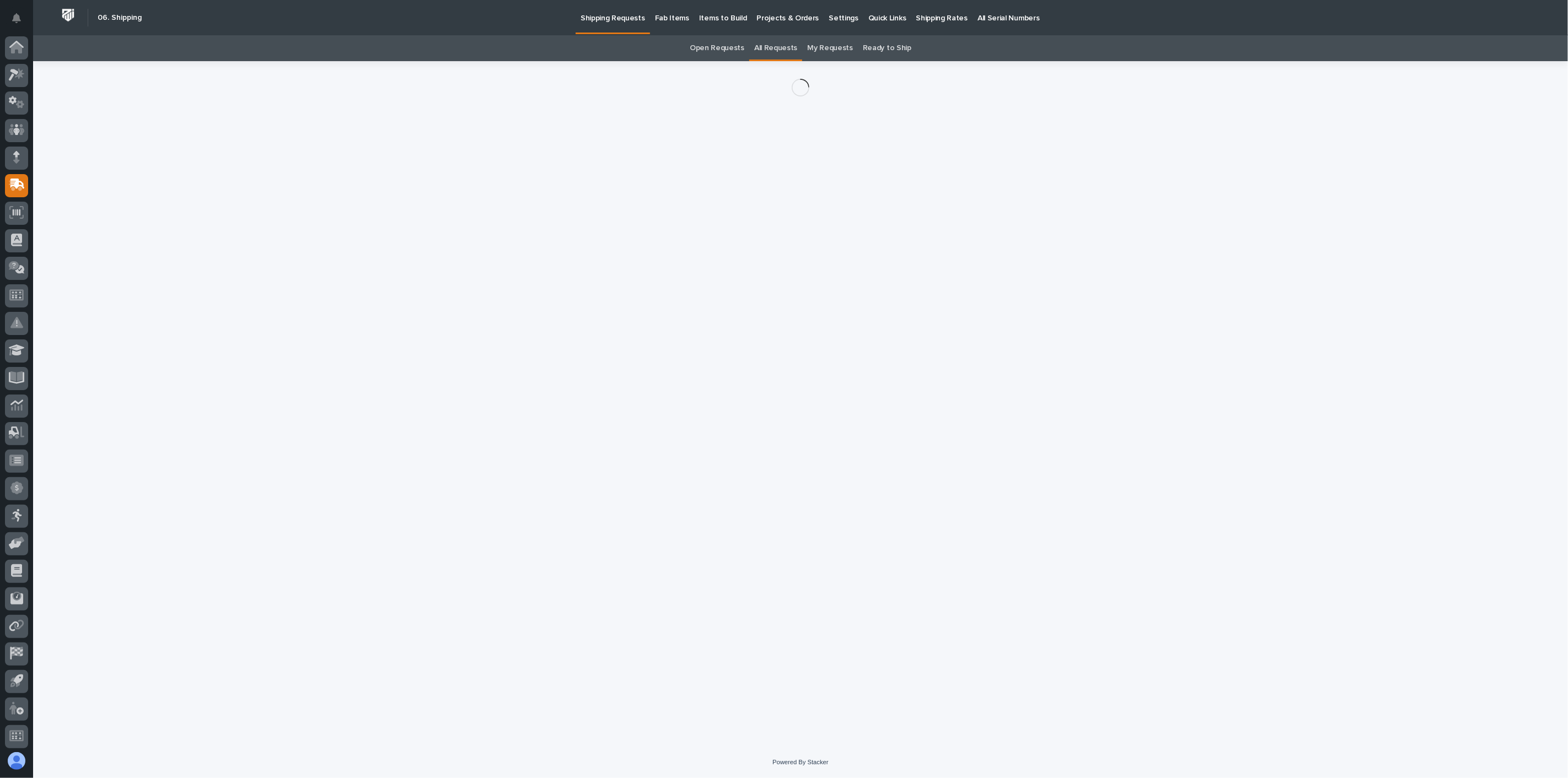
scroll to position [3, 0]
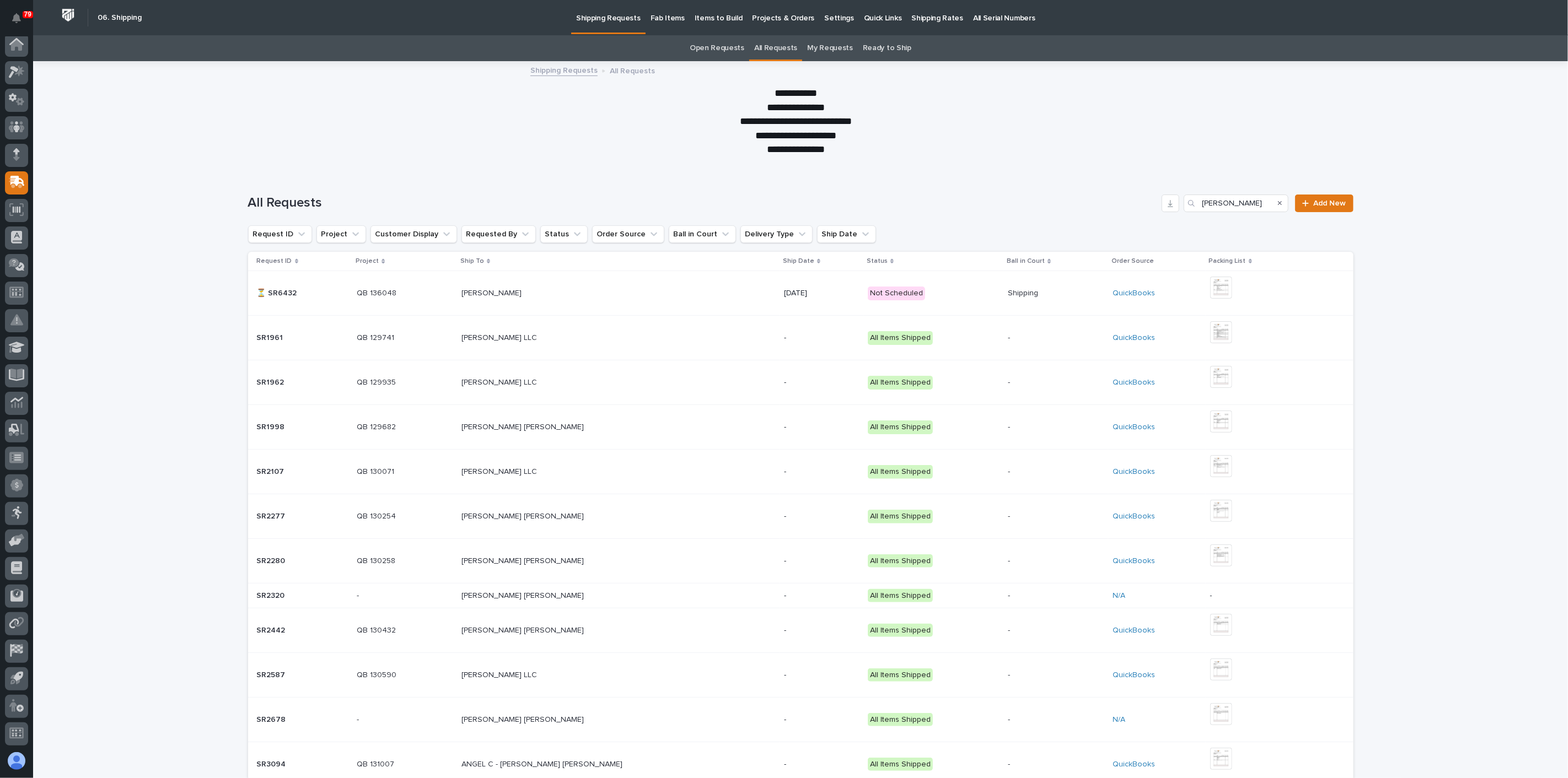
click at [623, 513] on p at bounding box center [558, 516] width 193 height 10
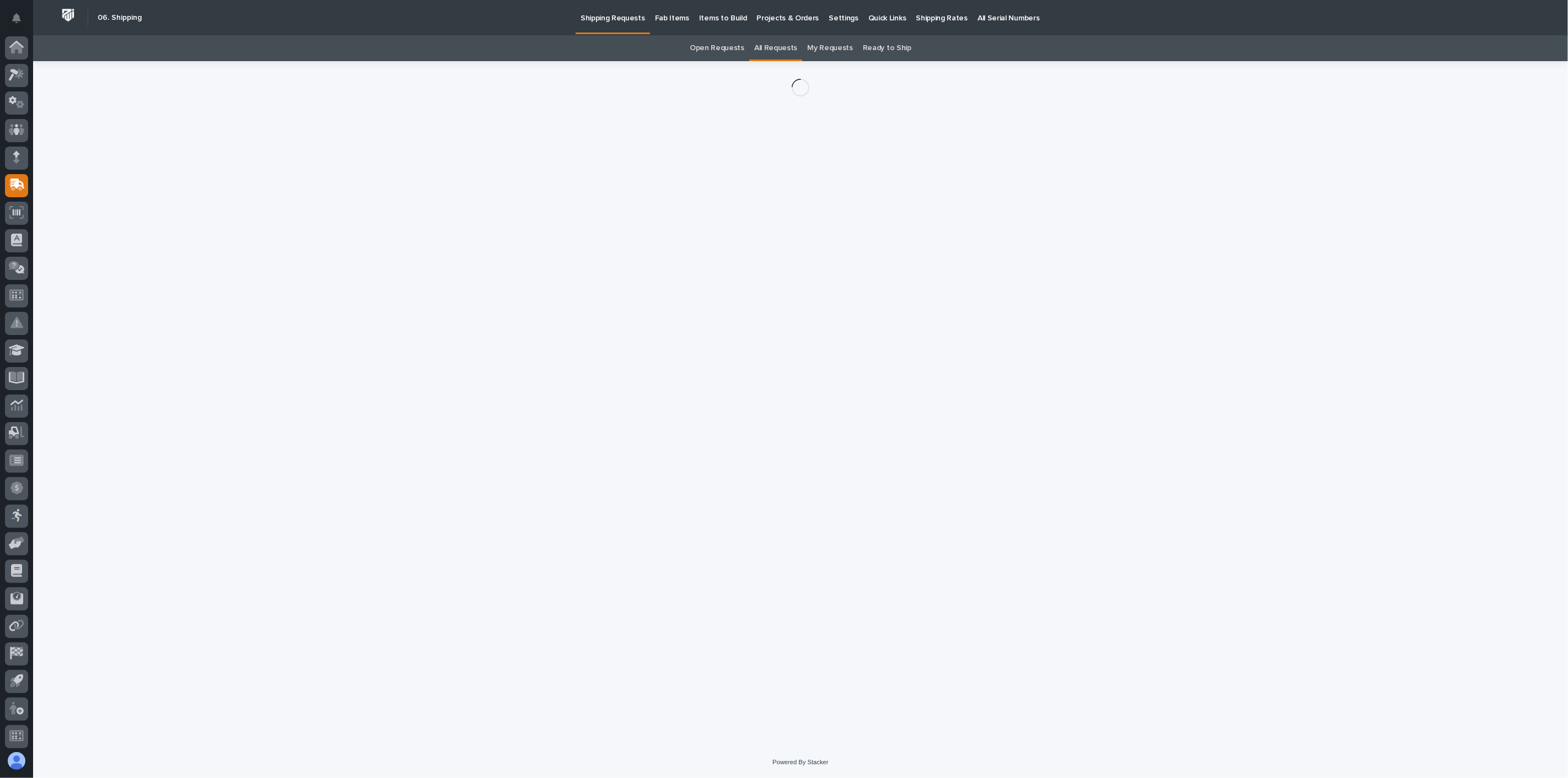
scroll to position [3, 0]
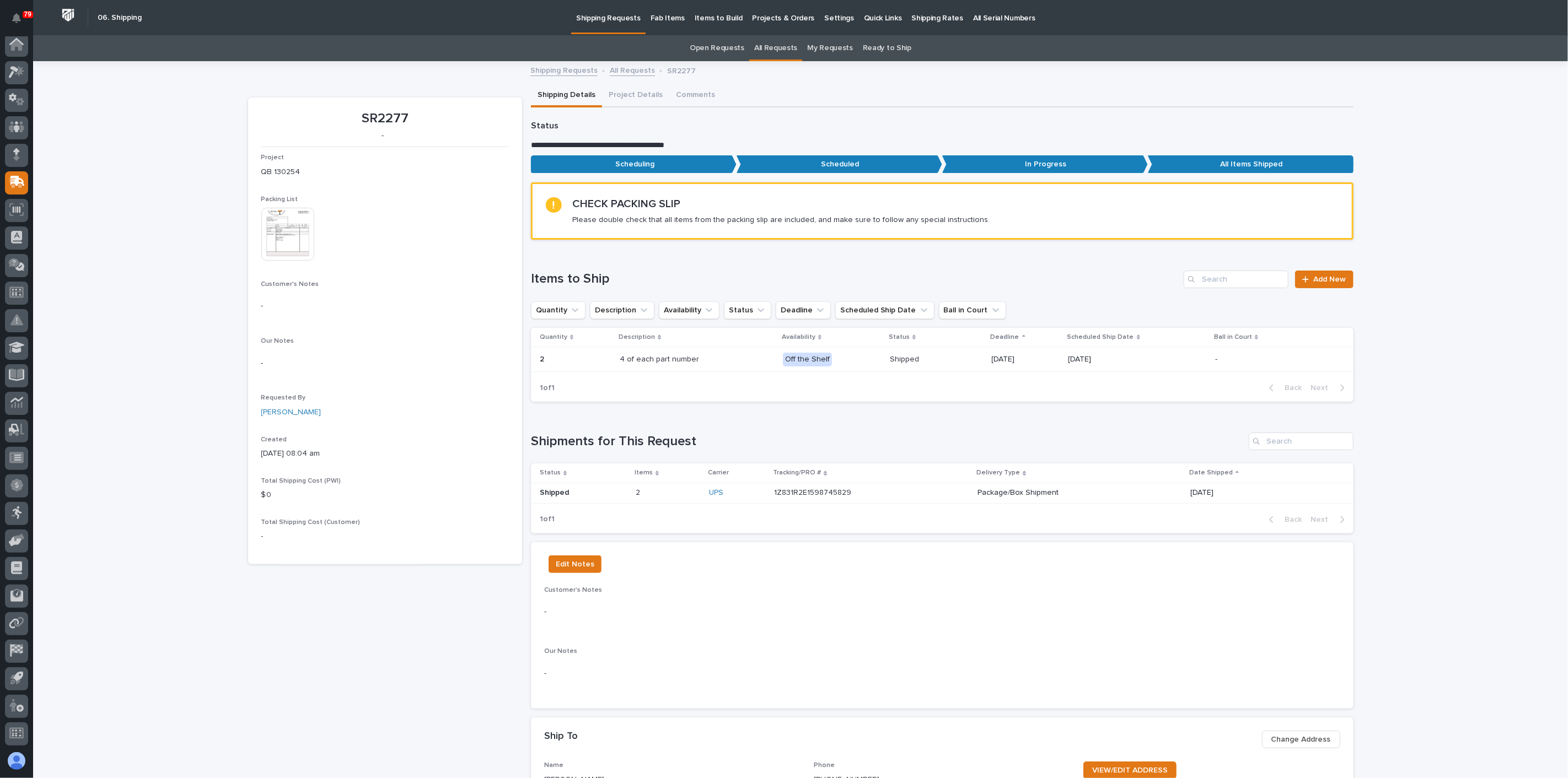
click at [288, 247] on img at bounding box center [288, 234] width 53 height 53
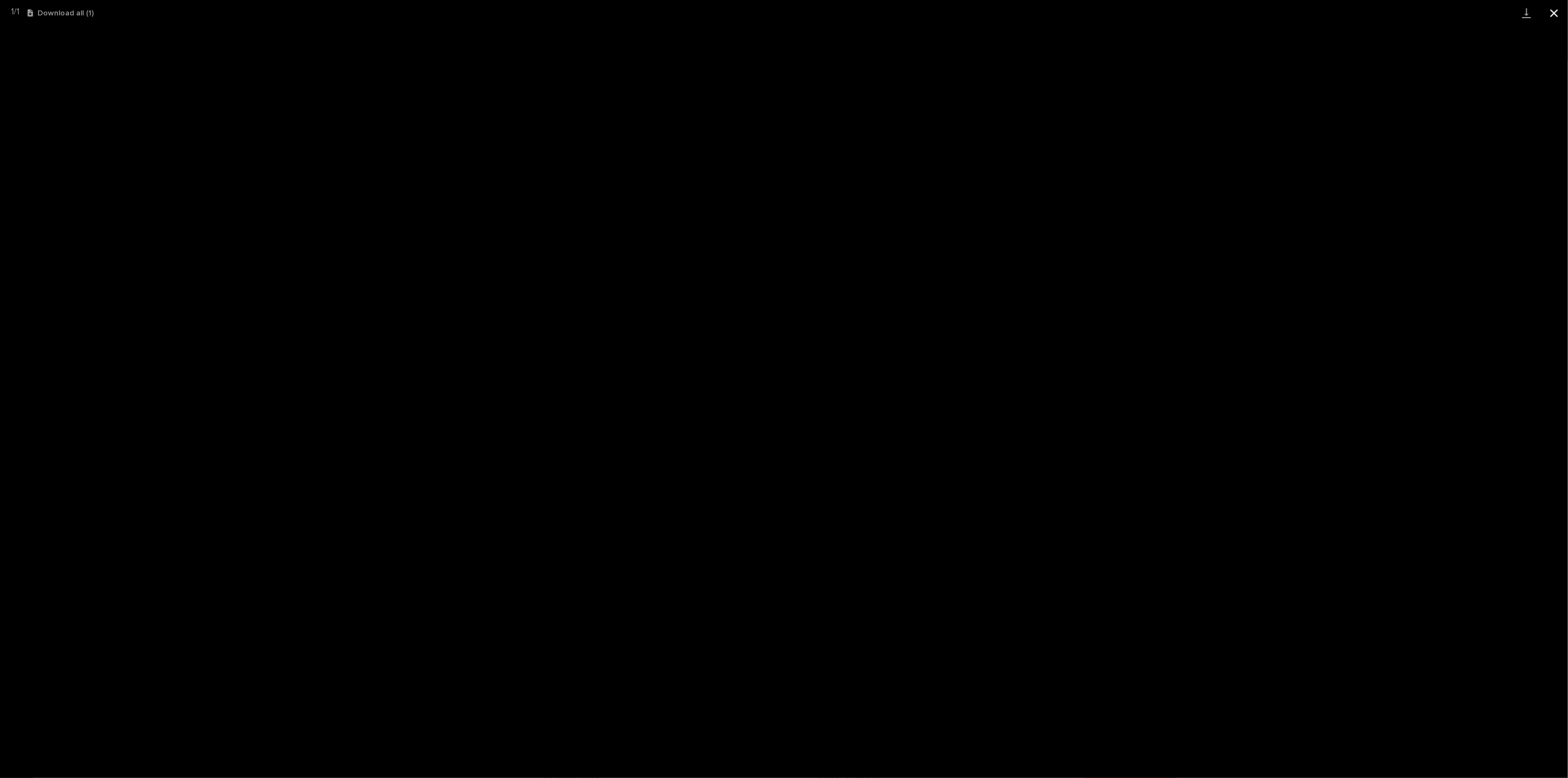
click at [1550, 11] on button "Close gallery" at bounding box center [1554, 12] width 27 height 26
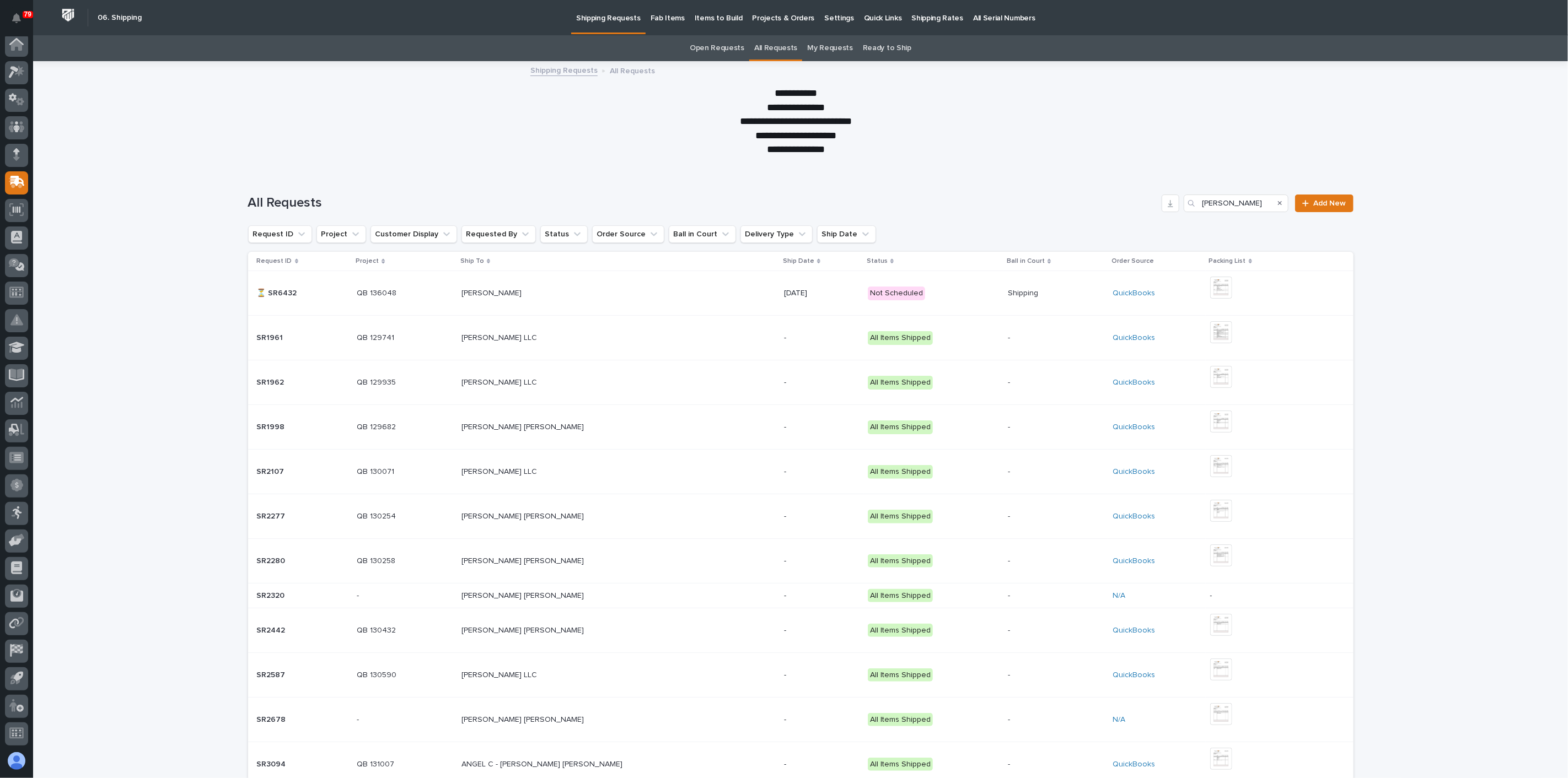
click at [524, 291] on p "[PERSON_NAME]" at bounding box center [493, 292] width 63 height 11
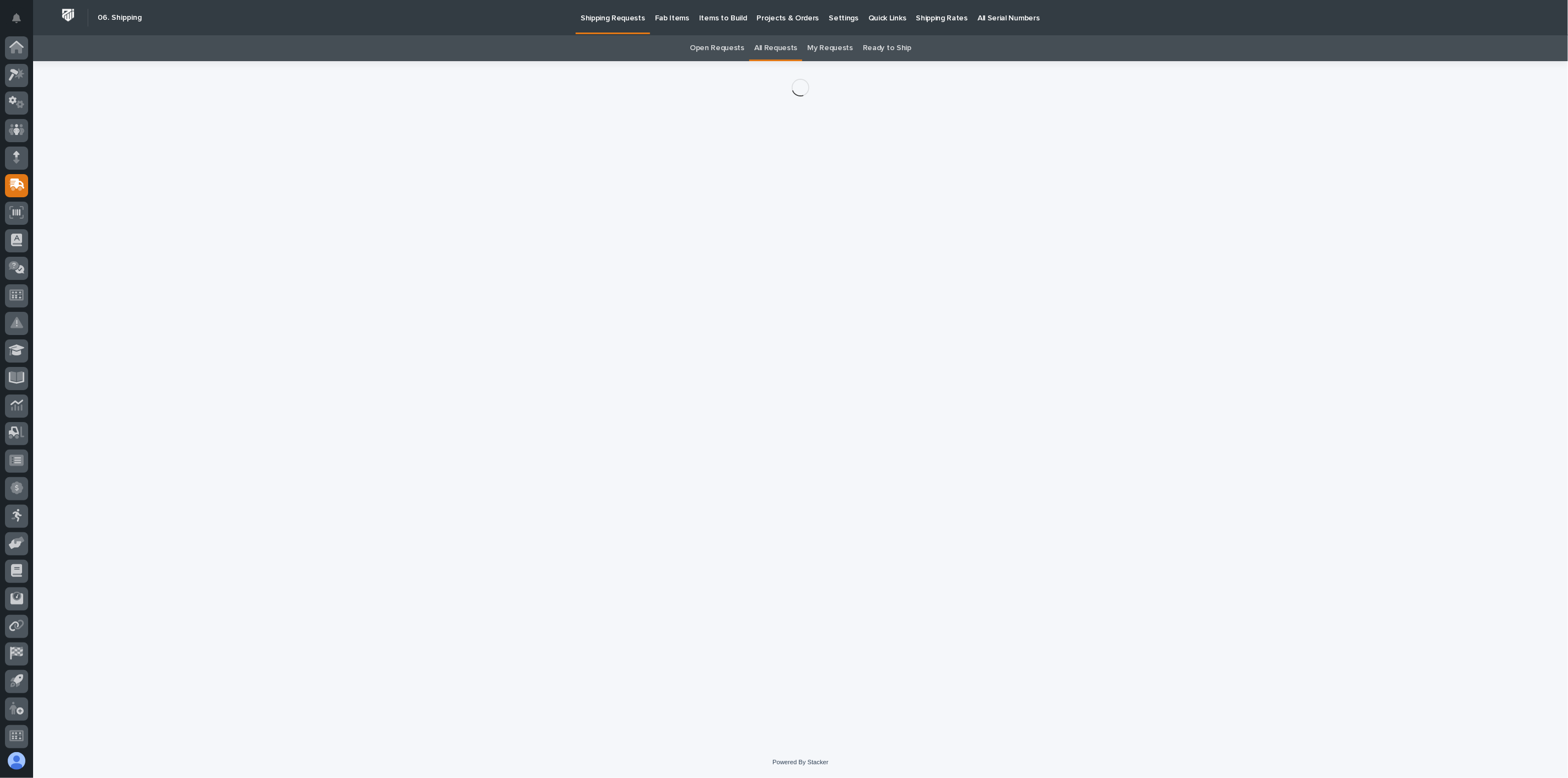
scroll to position [3, 0]
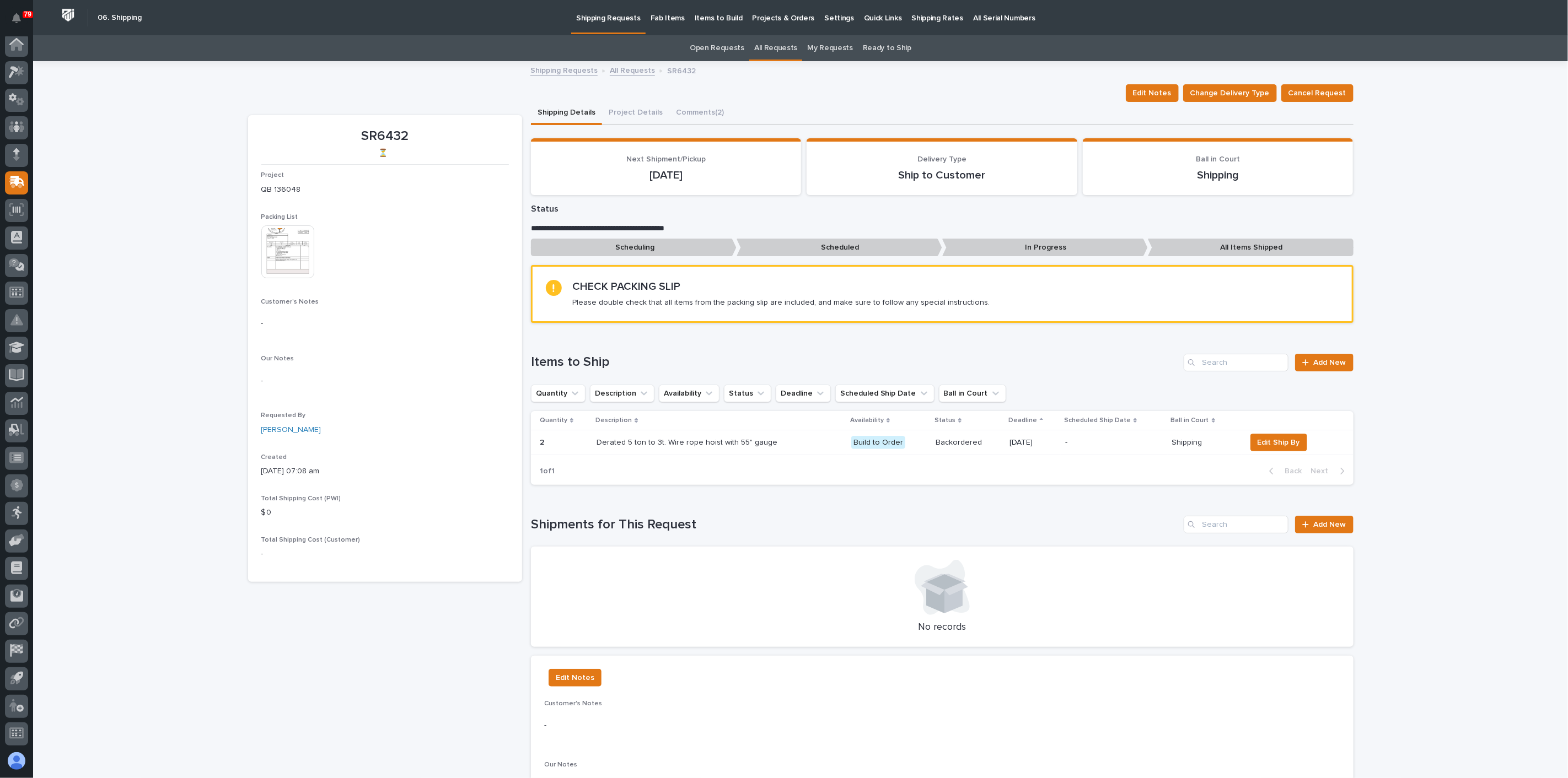
click at [302, 263] on img at bounding box center [288, 252] width 53 height 53
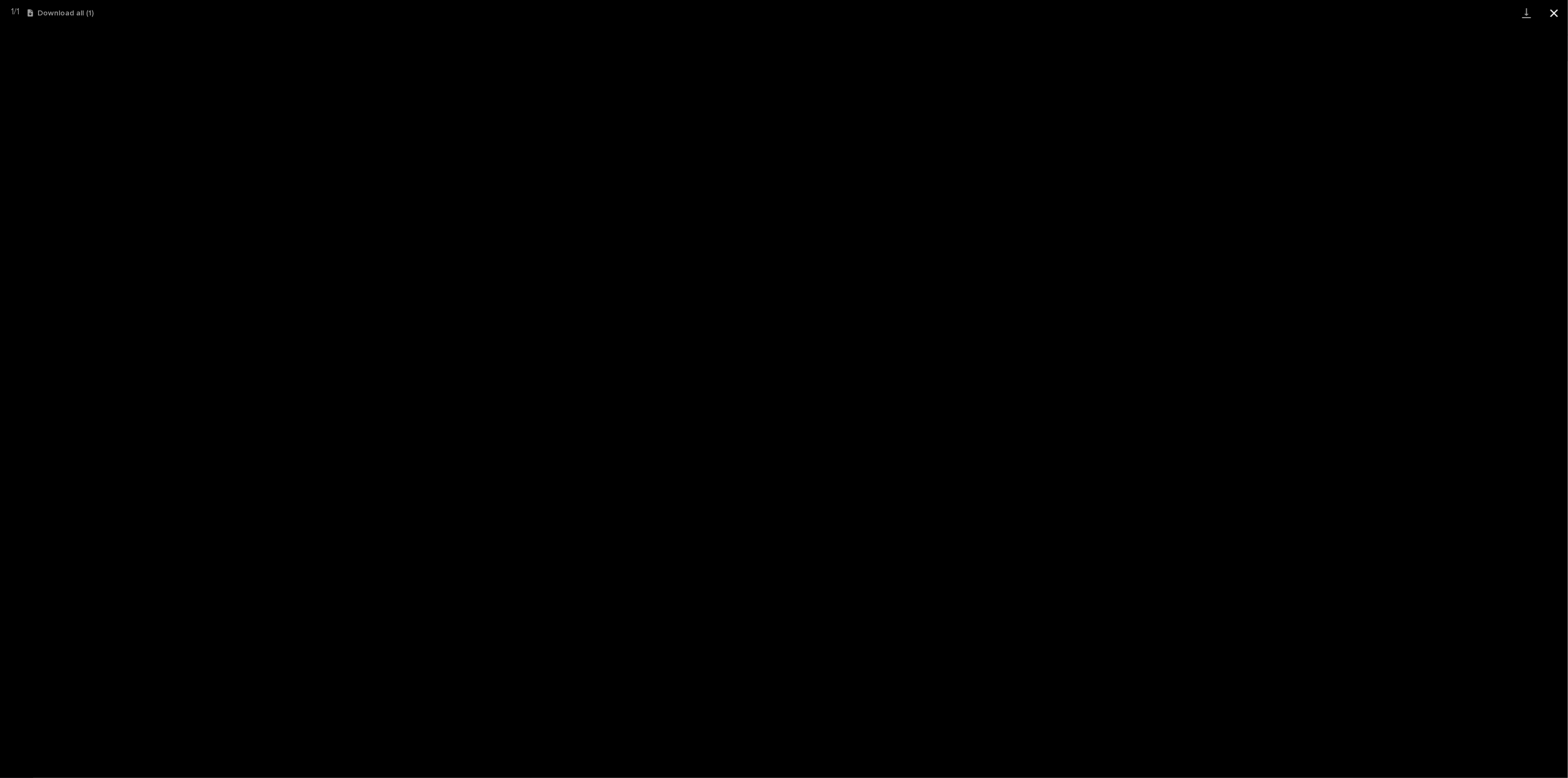
click at [1549, 17] on button "Close gallery" at bounding box center [1554, 12] width 27 height 26
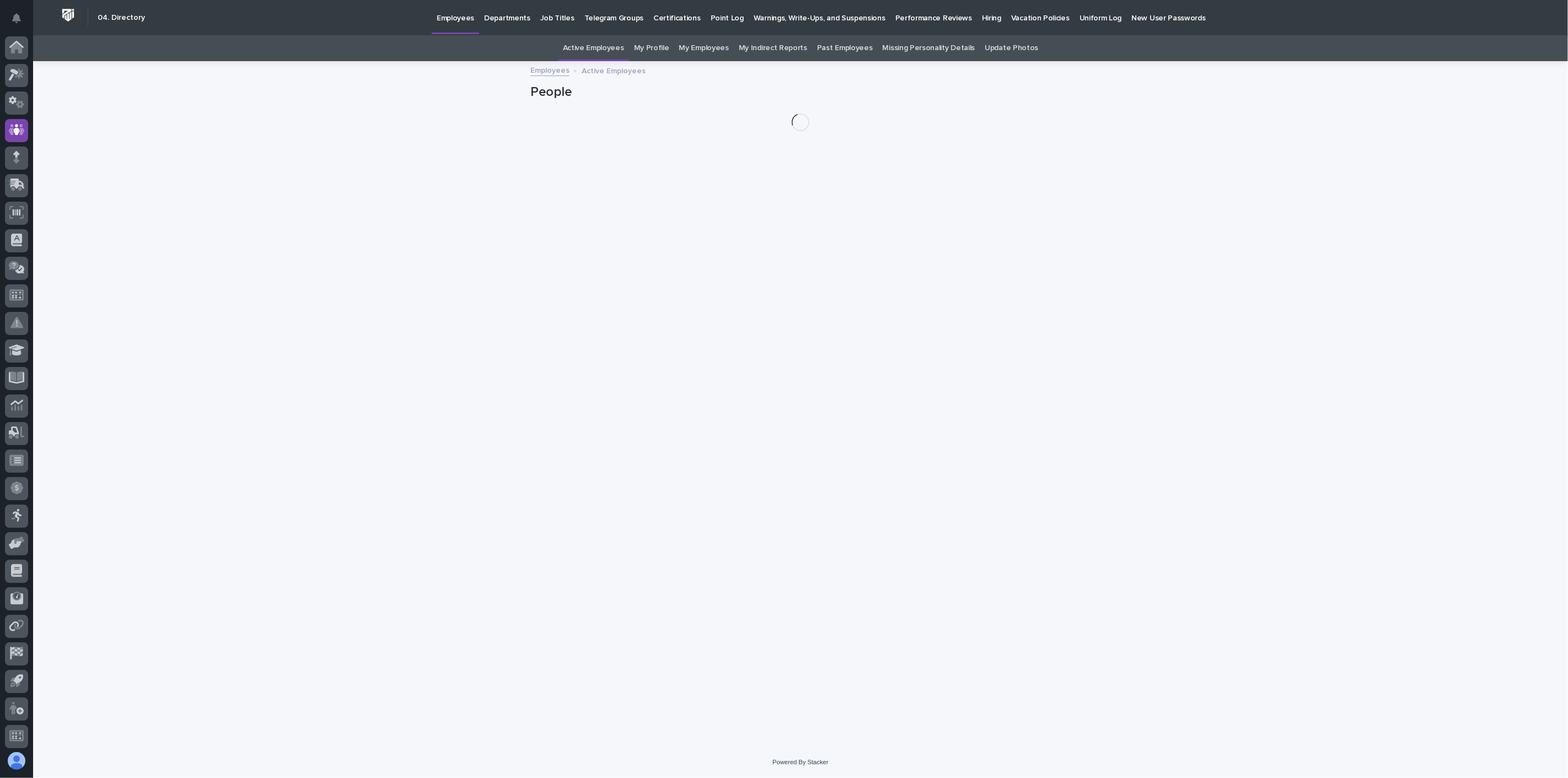
scroll to position [3, 0]
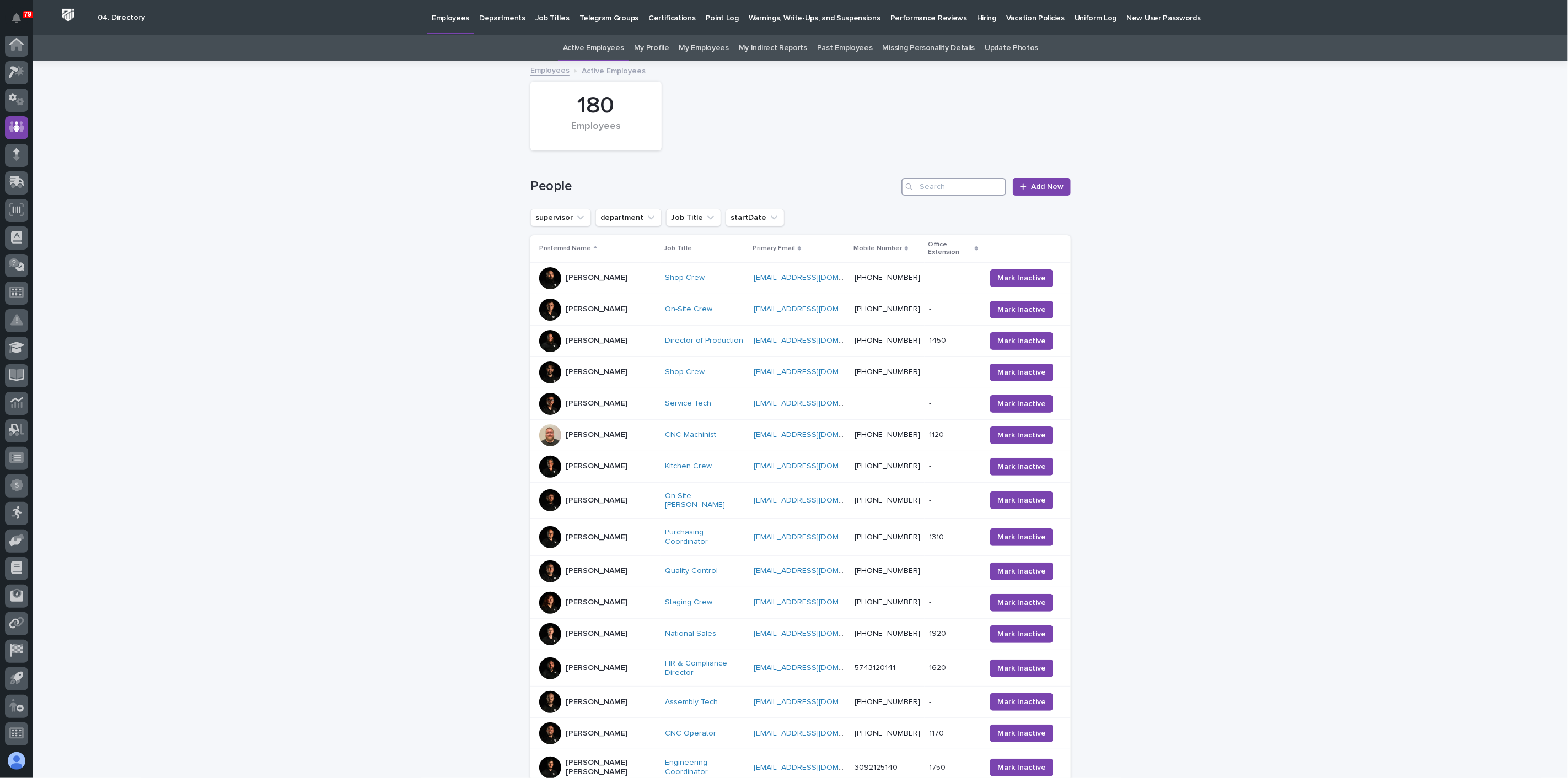
click at [944, 188] on input "Search" at bounding box center [954, 187] width 105 height 18
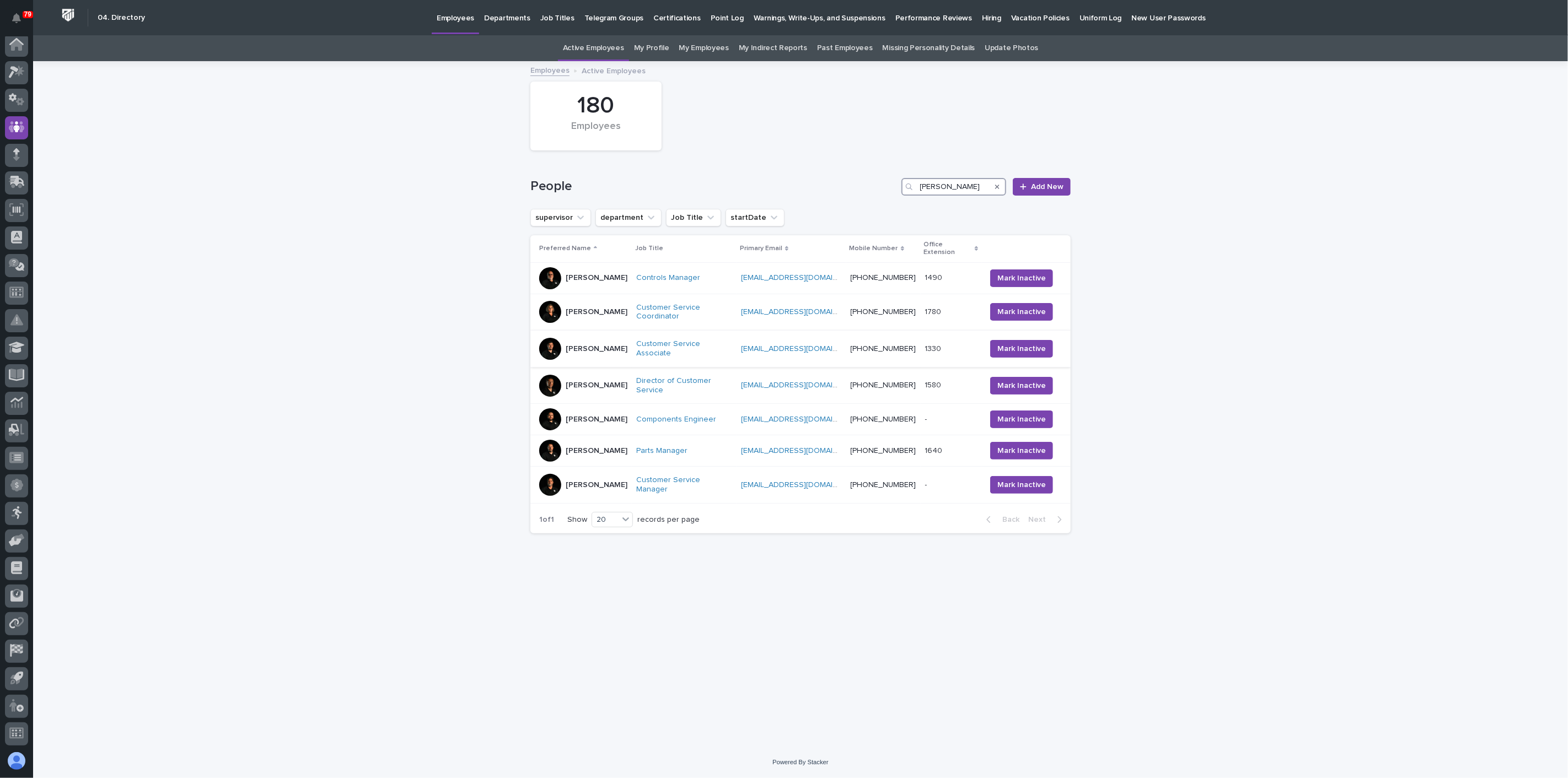
type input "josh"
click at [612, 337] on div "Josh Arnett" at bounding box center [583, 348] width 88 height 22
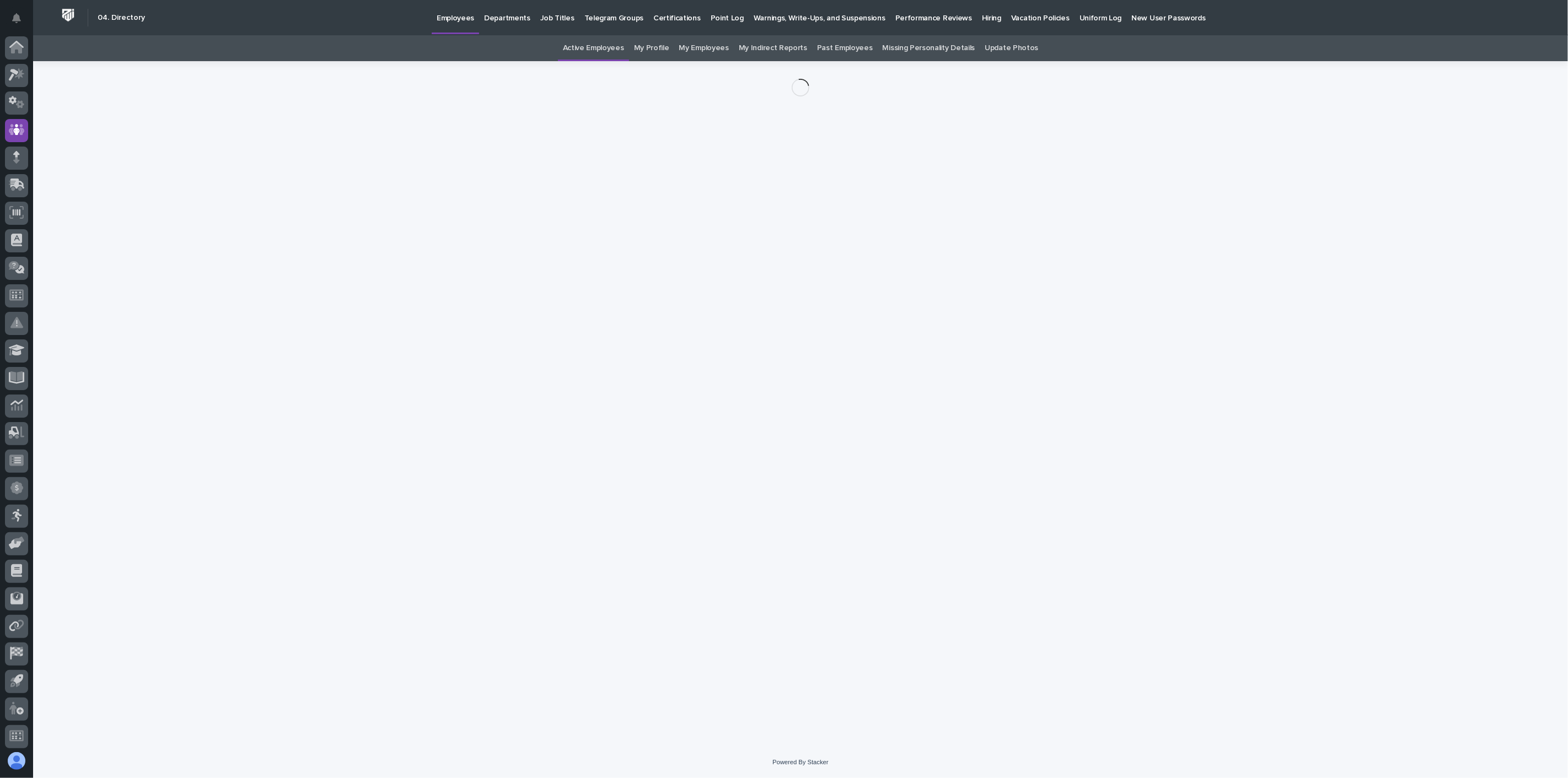
scroll to position [3, 0]
